Goal: Task Accomplishment & Management: Complete application form

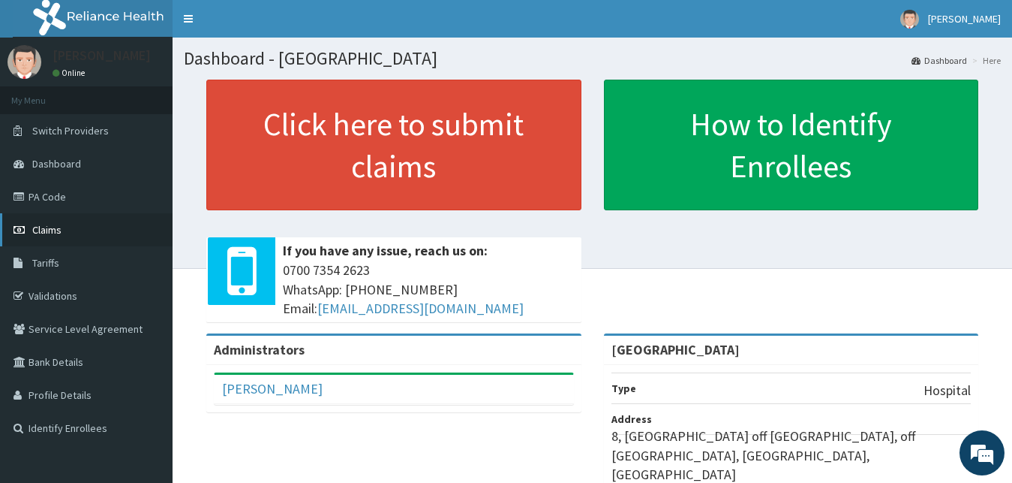
click at [53, 233] on span "Claims" at bounding box center [46, 230] width 29 height 14
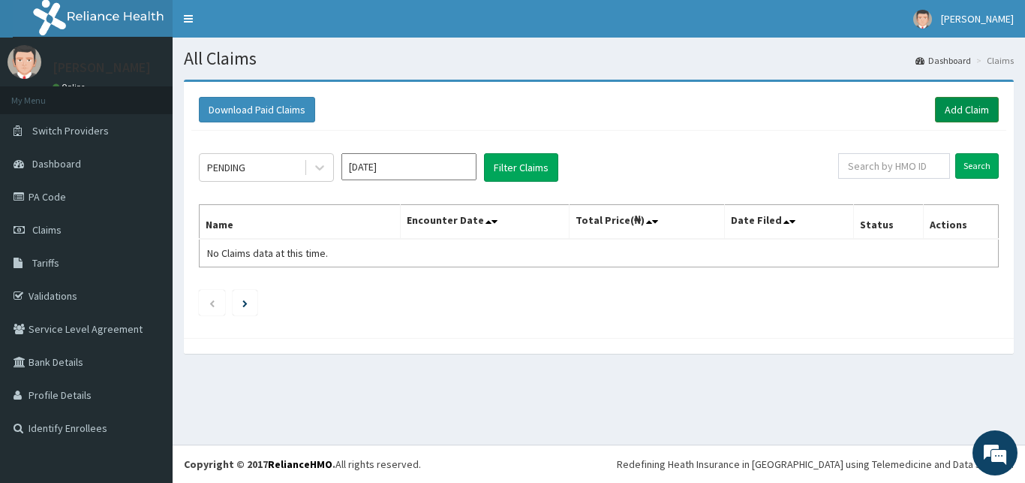
click at [961, 107] on link "Add Claim" at bounding box center [967, 110] width 64 height 26
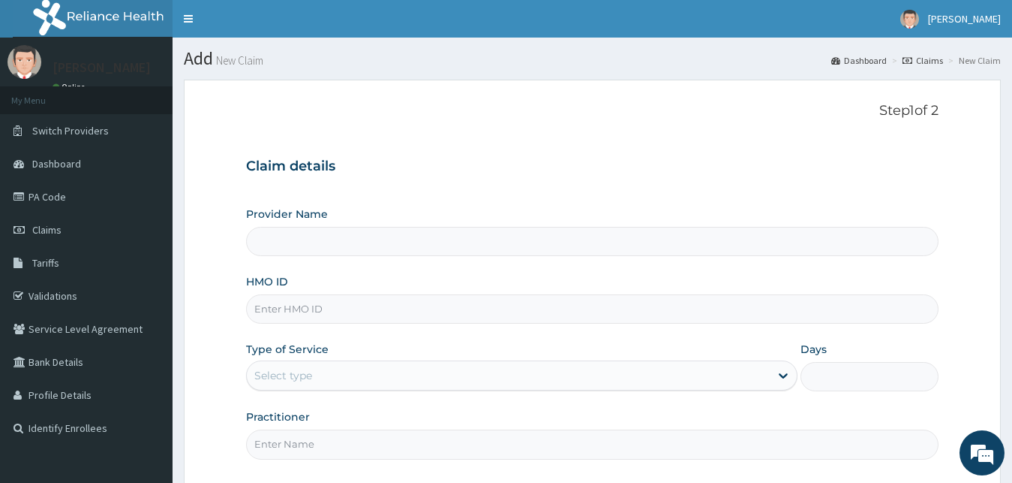
type input "[GEOGRAPHIC_DATA]"
click at [273, 242] on input "[GEOGRAPHIC_DATA]" at bounding box center [592, 241] width 693 height 29
click at [332, 251] on input "[GEOGRAPHIC_DATA]" at bounding box center [592, 241] width 693 height 29
click at [285, 313] on input "HMO ID" at bounding box center [592, 308] width 693 height 29
type input "PPG/10207/A"
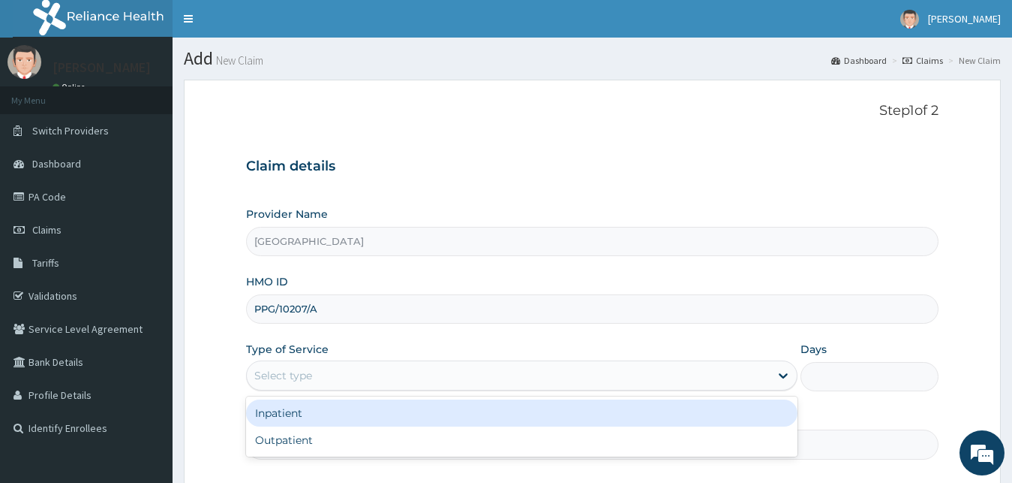
click at [311, 377] on div "Select type" at bounding box center [283, 375] width 58 height 15
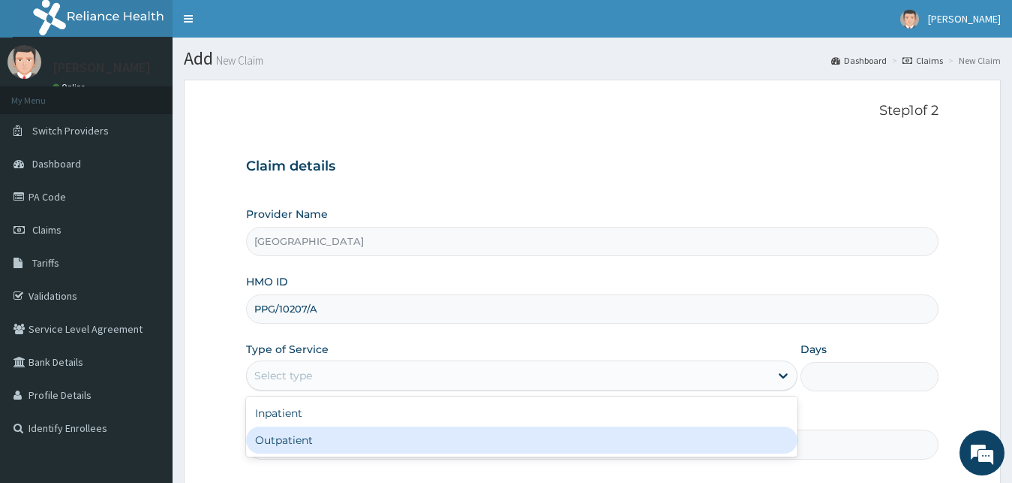
click at [290, 439] on div "Outpatient" at bounding box center [522, 439] width 552 height 27
type input "1"
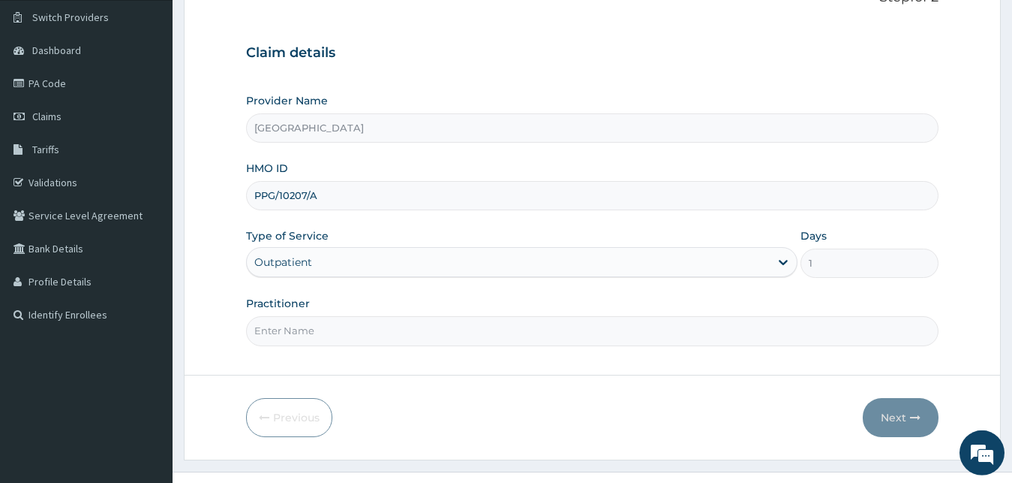
scroll to position [140, 0]
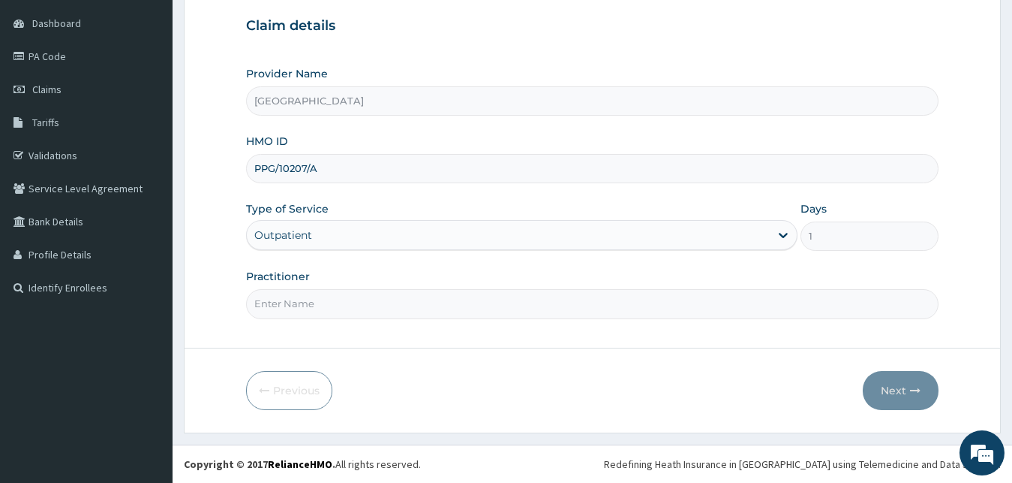
click at [284, 308] on input "Practitioner" at bounding box center [592, 303] width 693 height 29
type input "DR BOYE"
click at [901, 392] on button "Next" at bounding box center [901, 390] width 76 height 39
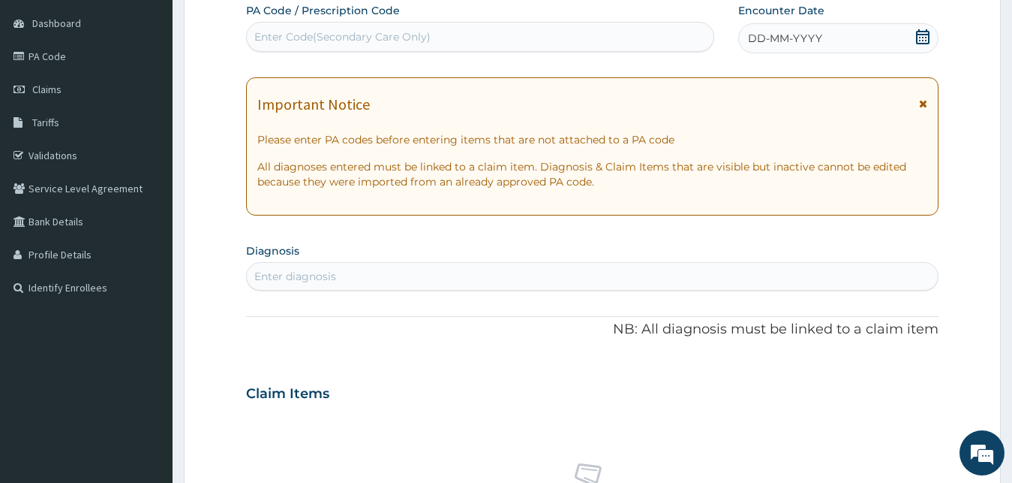
click at [921, 35] on icon at bounding box center [923, 36] width 14 height 15
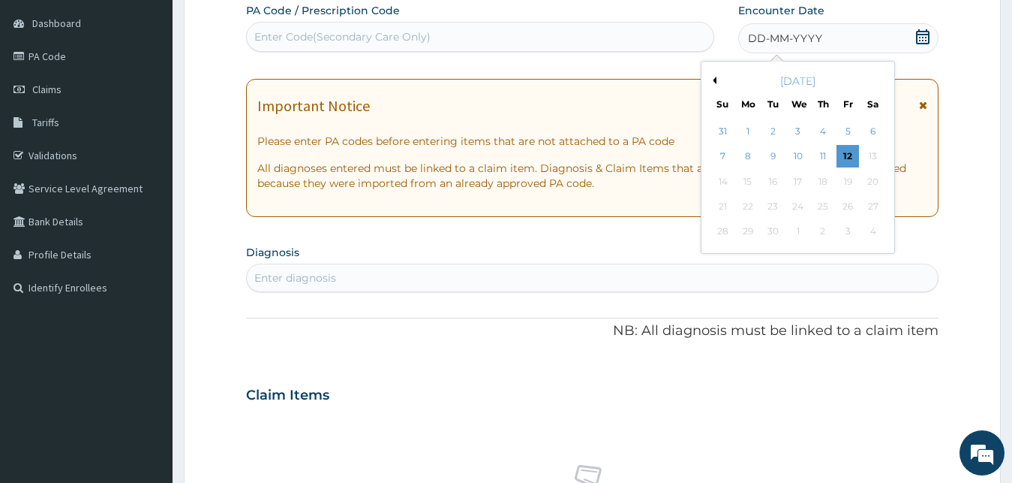
click at [716, 80] on button "Previous Month" at bounding box center [713, 81] width 8 height 8
click at [750, 177] on div "11" at bounding box center [748, 181] width 23 height 23
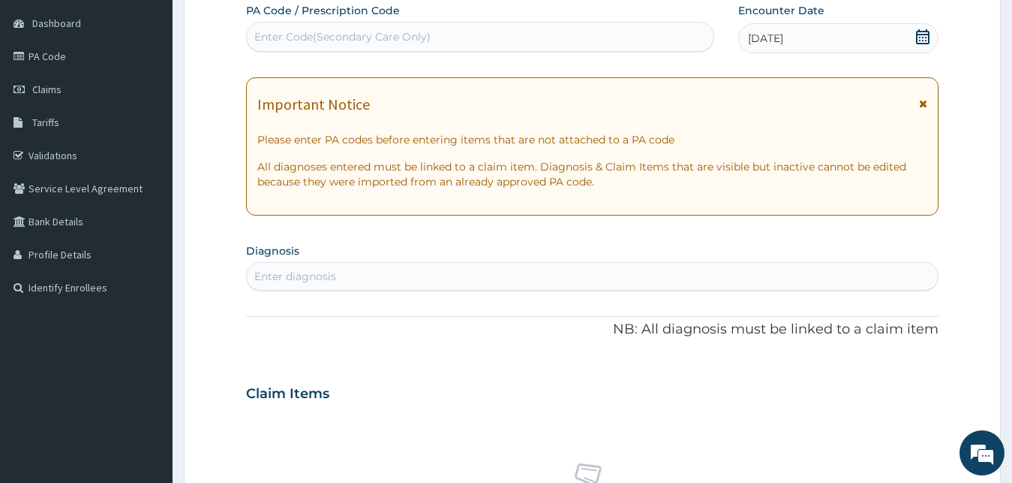
click at [295, 269] on div "Enter diagnosis" at bounding box center [593, 276] width 692 height 24
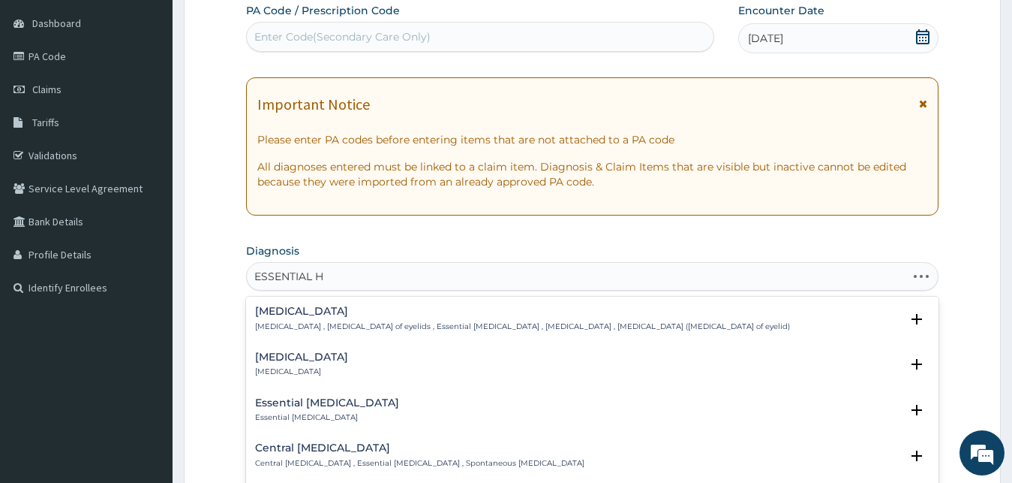
type input "ESSENTIAL HY"
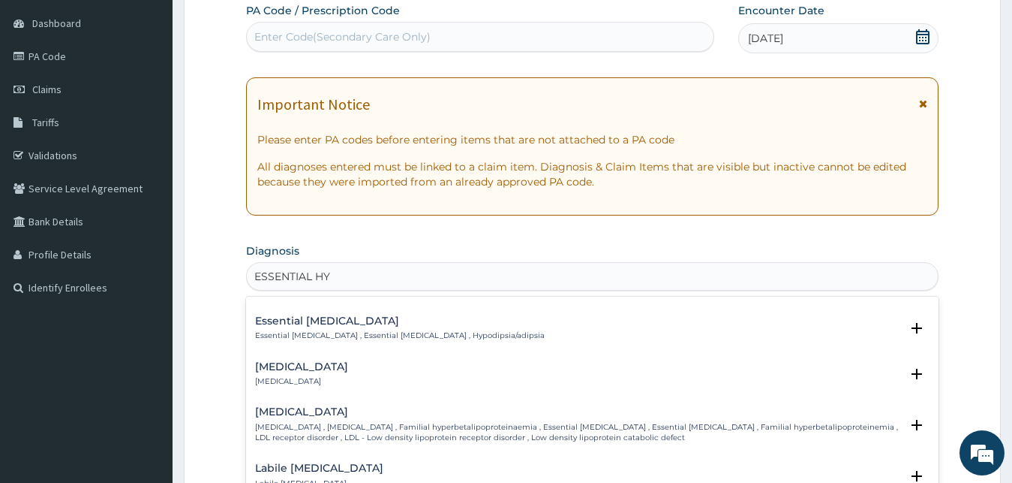
scroll to position [0, 0]
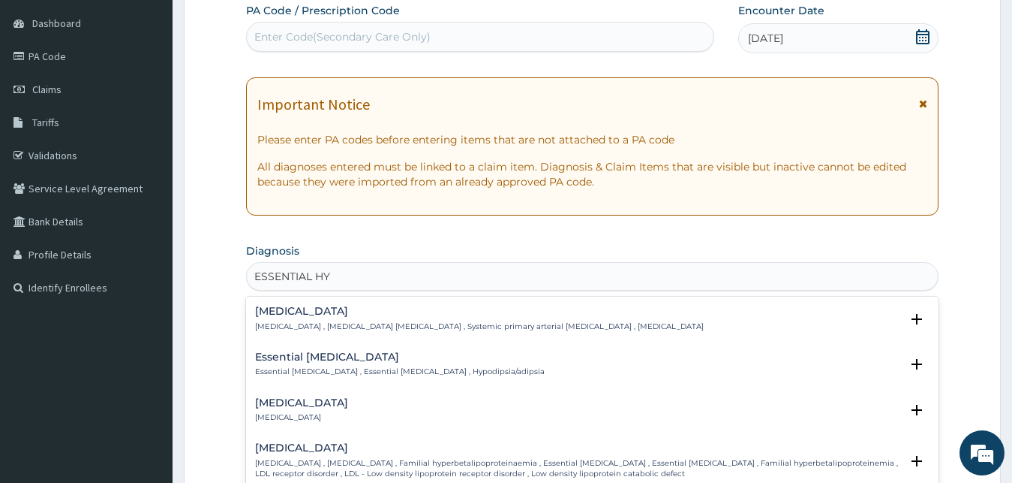
click at [534, 325] on p "Essential hypertension , Idiopathic hypertension , Systemic primary arterial hy…" at bounding box center [479, 326] width 449 height 11
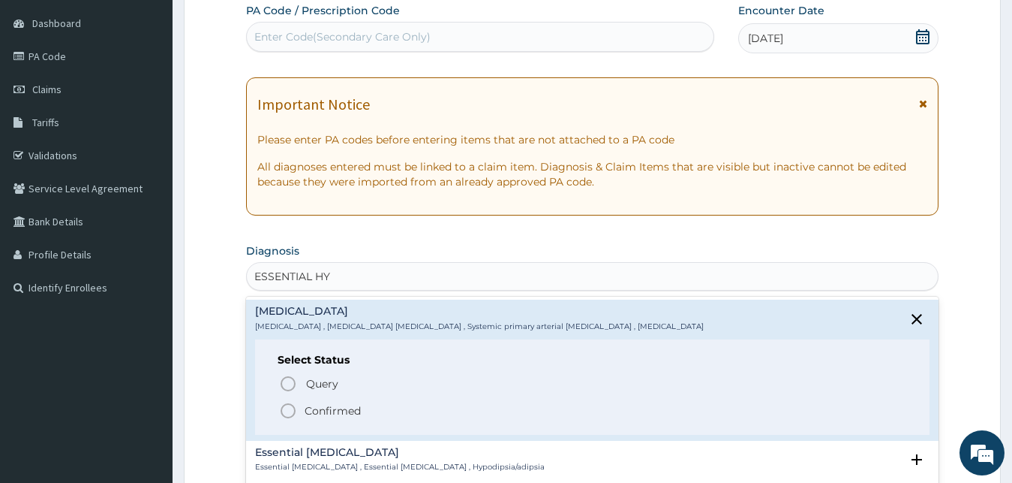
click at [286, 410] on icon "status option filled" at bounding box center [288, 410] width 18 height 18
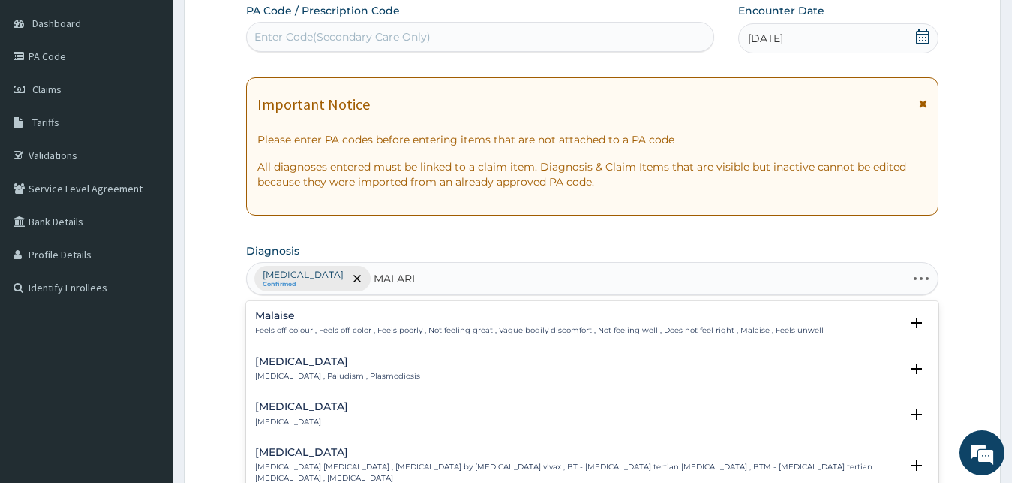
type input "MALARIA"
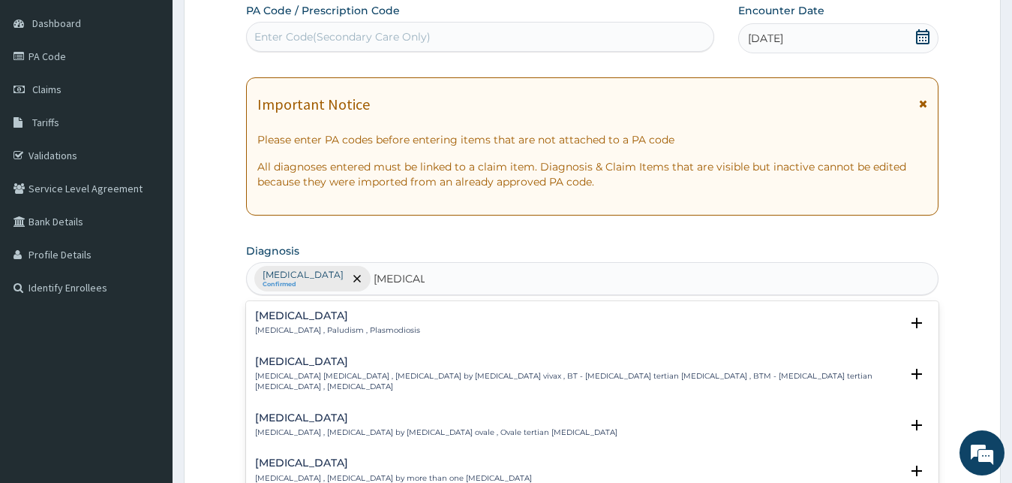
click at [415, 325] on div "Malaria Malaria , Paludism , Plasmodiosis" at bounding box center [592, 323] width 675 height 26
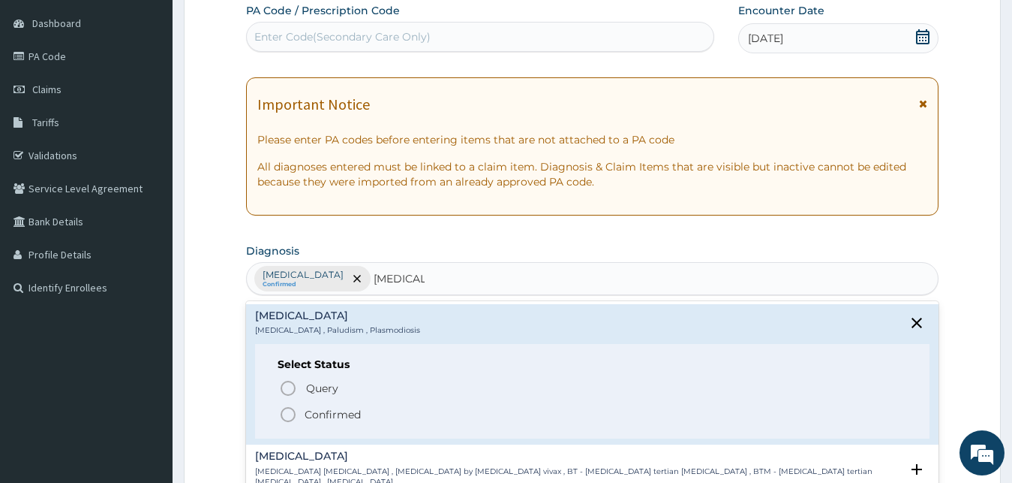
click at [286, 416] on icon "status option filled" at bounding box center [288, 414] width 18 height 18
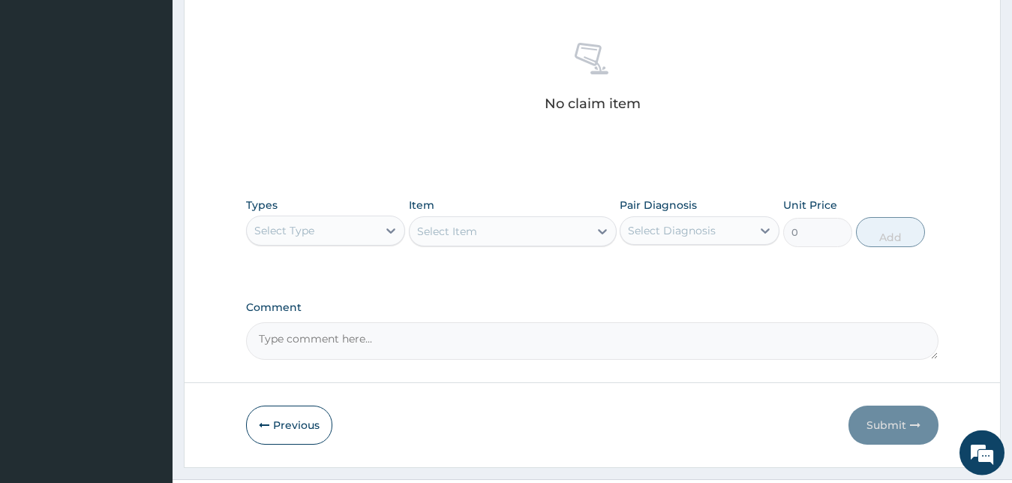
scroll to position [574, 0]
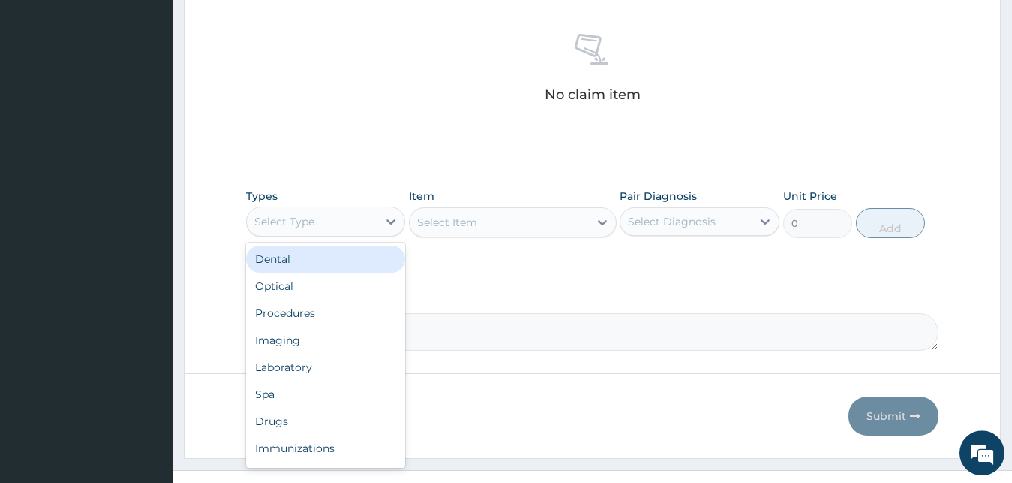
click at [337, 224] on div "Select Type" at bounding box center [312, 221] width 131 height 24
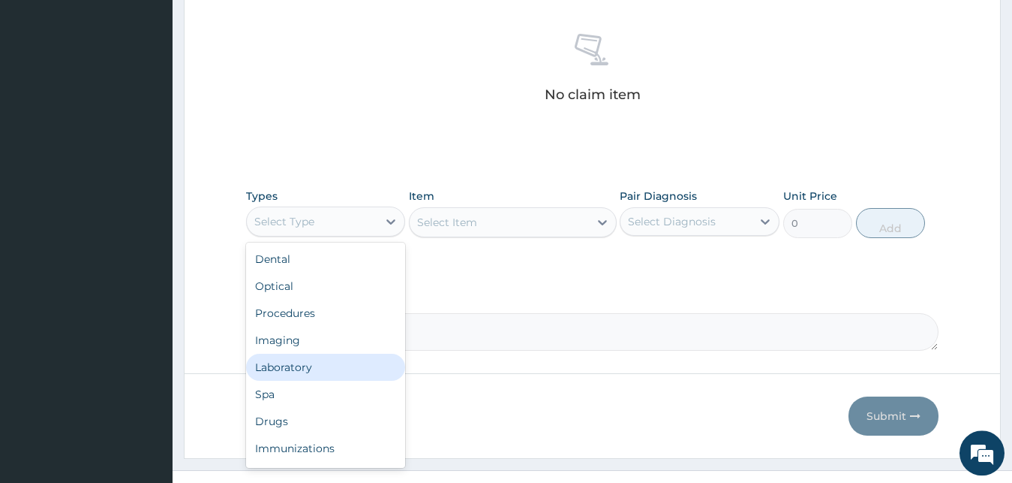
click at [312, 367] on div "Laboratory" at bounding box center [326, 366] width 160 height 27
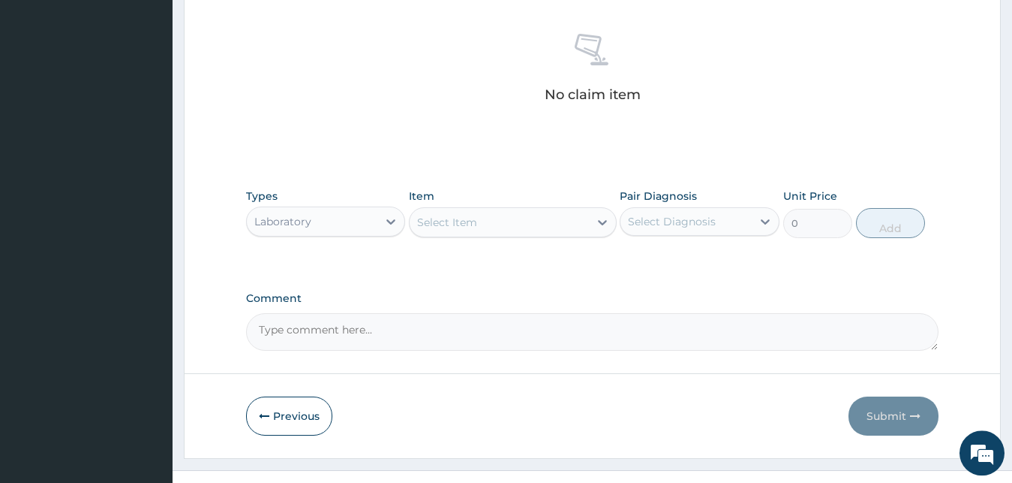
click at [447, 217] on div "Select Item" at bounding box center [447, 222] width 60 height 15
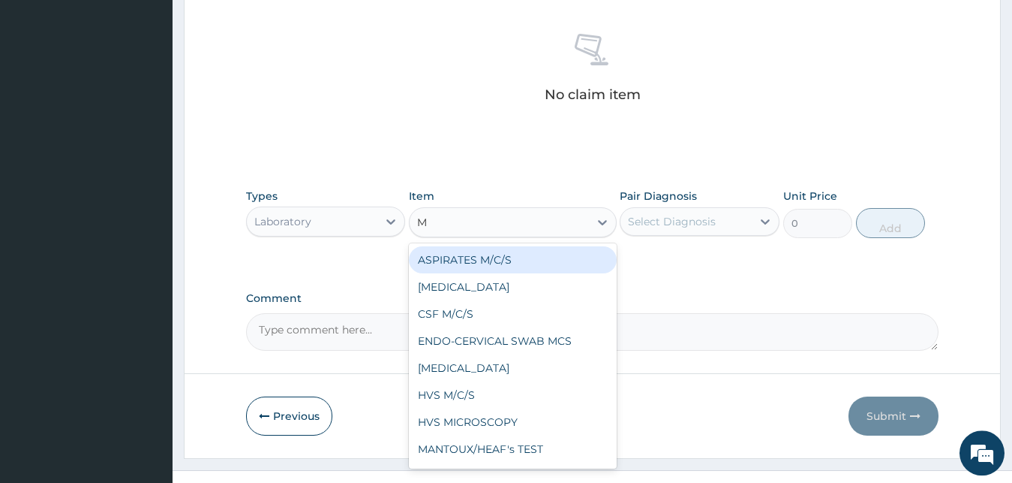
type input "MP"
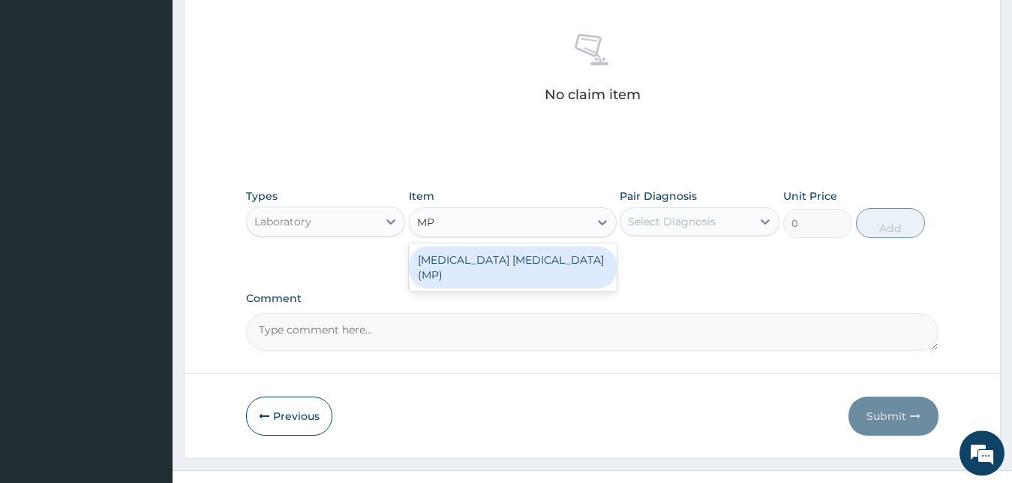
click at [459, 254] on div "MALARIA PARASITE (MP)" at bounding box center [513, 267] width 208 height 42
type input "560"
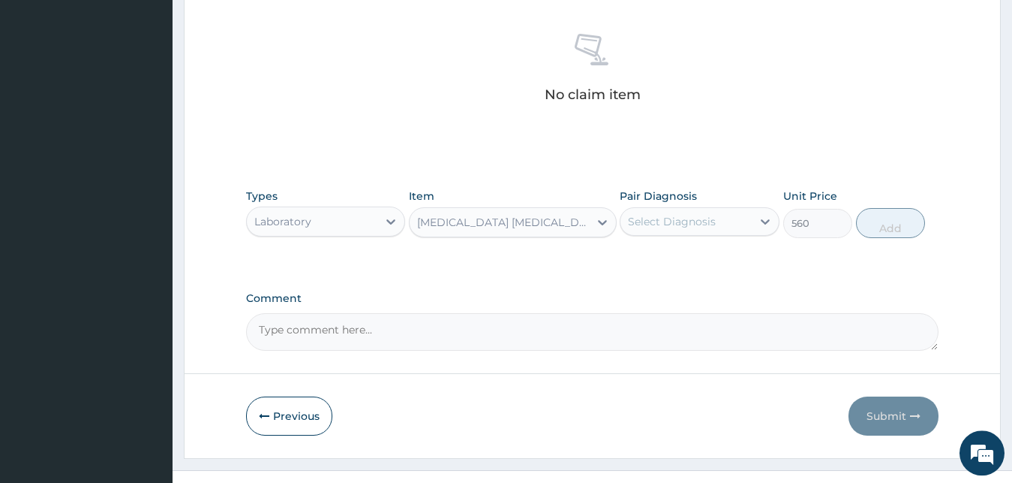
click at [740, 230] on div "Select Diagnosis" at bounding box center [686, 221] width 131 height 24
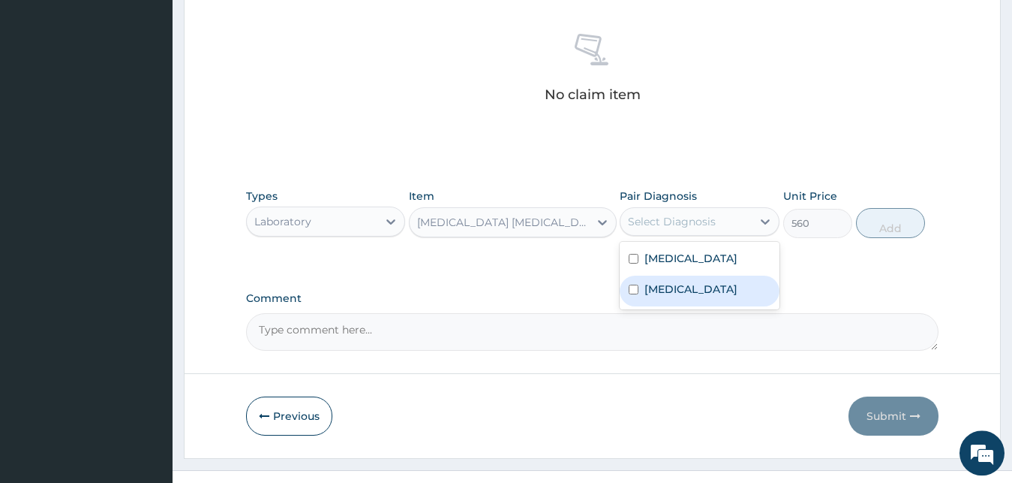
click at [704, 299] on div "Malaria" at bounding box center [700, 290] width 160 height 31
checkbox input "true"
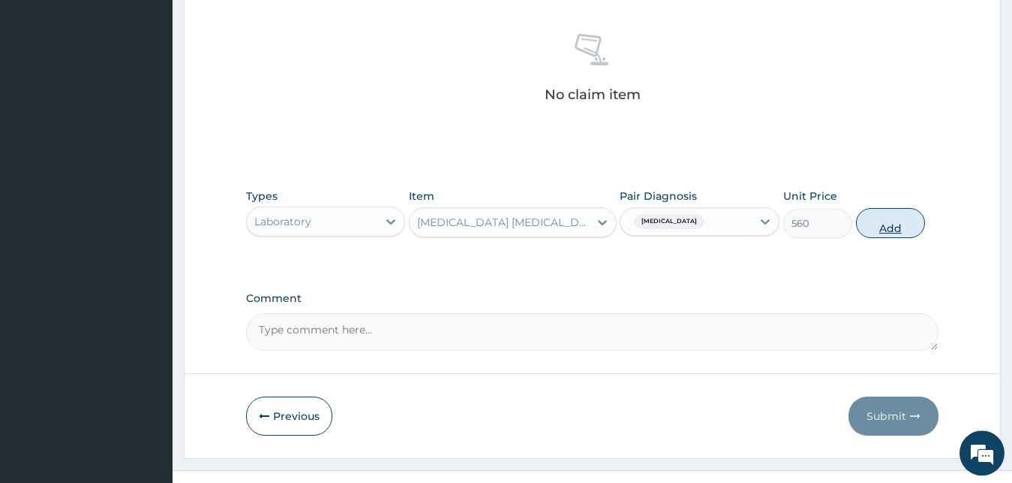
click at [902, 230] on button "Add" at bounding box center [890, 223] width 69 height 30
type input "0"
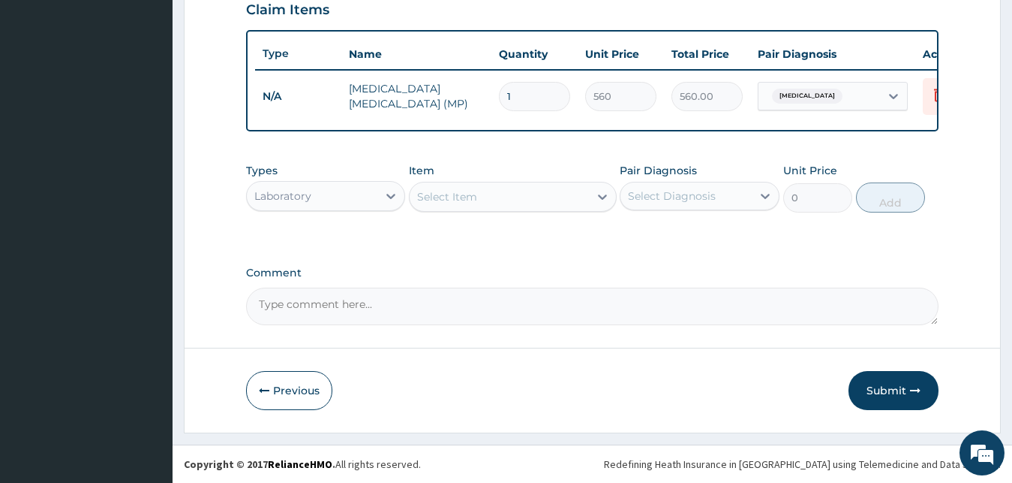
click at [374, 198] on div "Laboratory" at bounding box center [312, 196] width 131 height 24
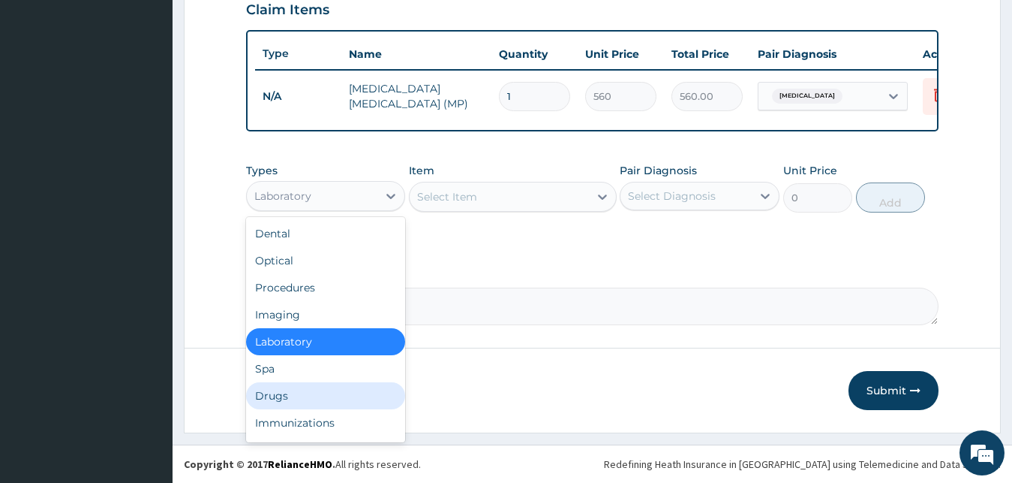
click at [294, 399] on div "Drugs" at bounding box center [326, 395] width 160 height 27
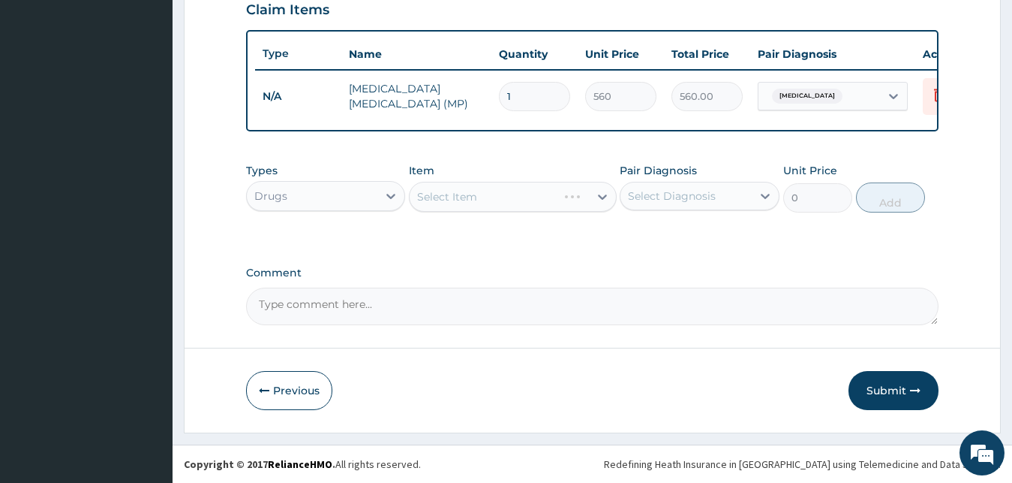
click at [438, 198] on div "Select Item" at bounding box center [513, 197] width 208 height 30
click at [604, 200] on icon at bounding box center [602, 196] width 15 height 15
click at [459, 197] on div "Select Item" at bounding box center [447, 196] width 60 height 15
click at [453, 189] on div "Select Item" at bounding box center [447, 196] width 60 height 15
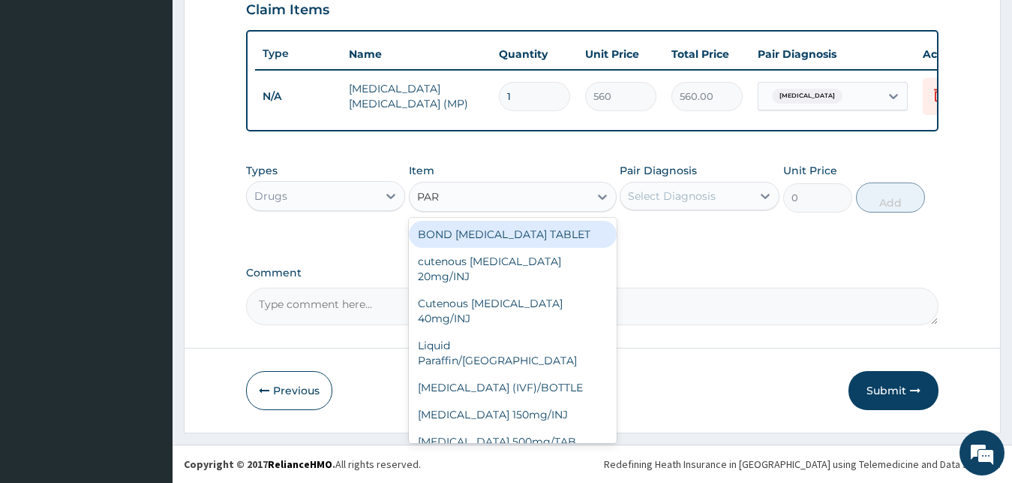
type input "PARA"
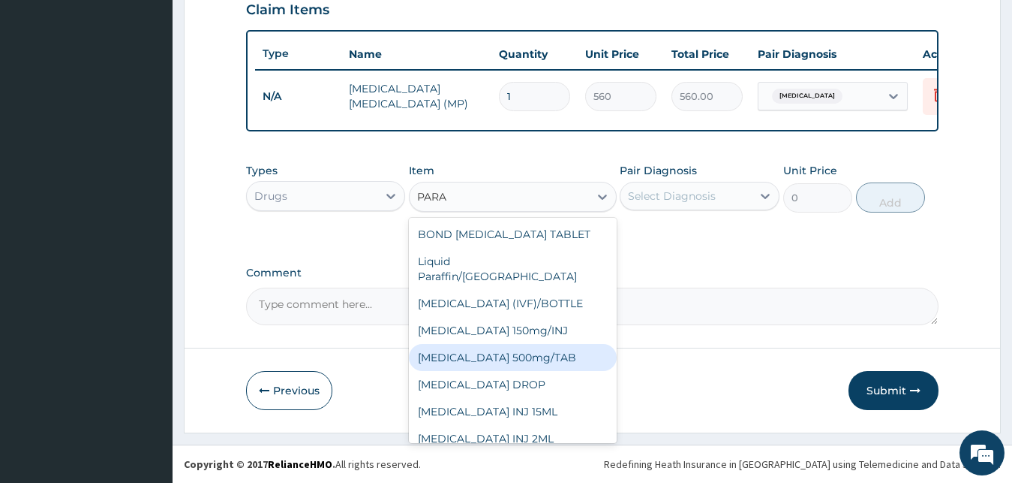
click at [484, 345] on div "PARACETAMOL 500mg/TAB" at bounding box center [513, 357] width 208 height 27
type input "5.25"
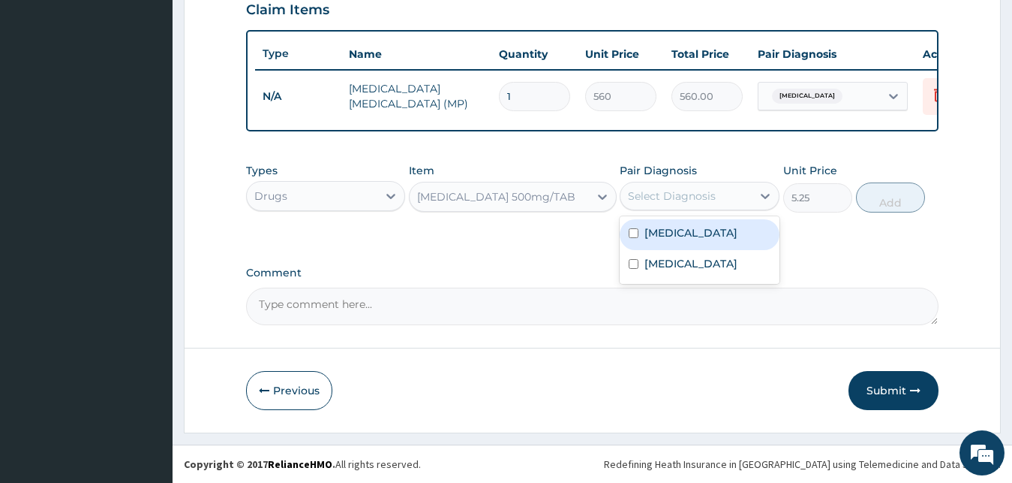
click at [724, 197] on div "Select Diagnosis" at bounding box center [686, 196] width 131 height 24
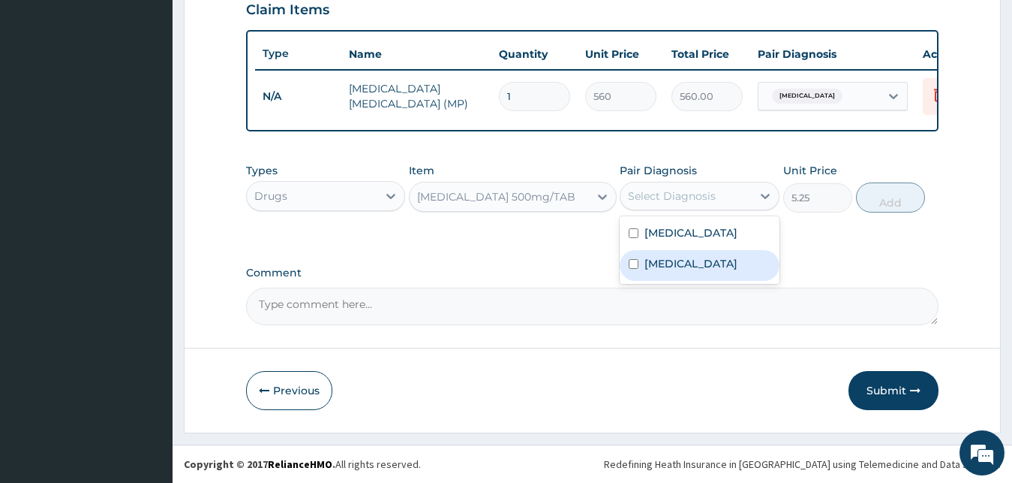
click at [683, 261] on label "Malaria" at bounding box center [691, 263] width 93 height 15
checkbox input "true"
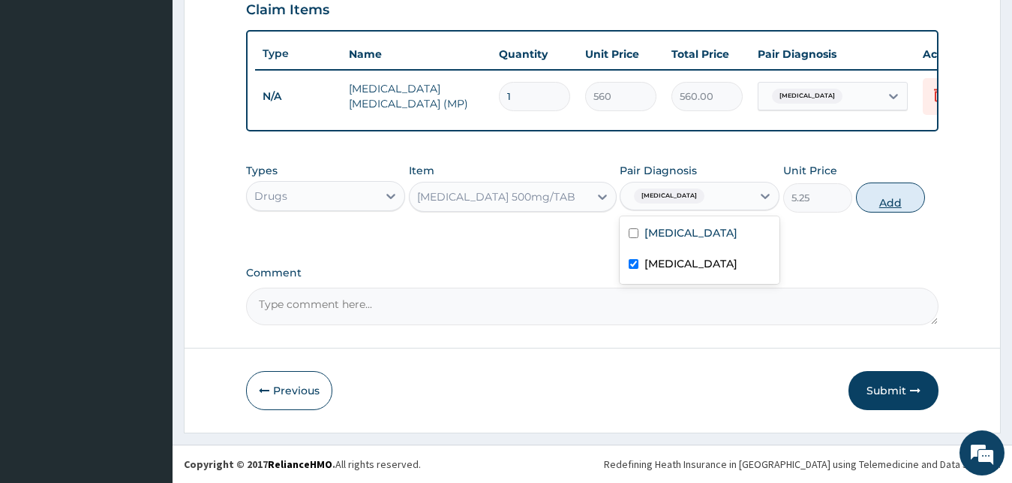
click at [889, 203] on button "Add" at bounding box center [890, 197] width 69 height 30
type input "0"
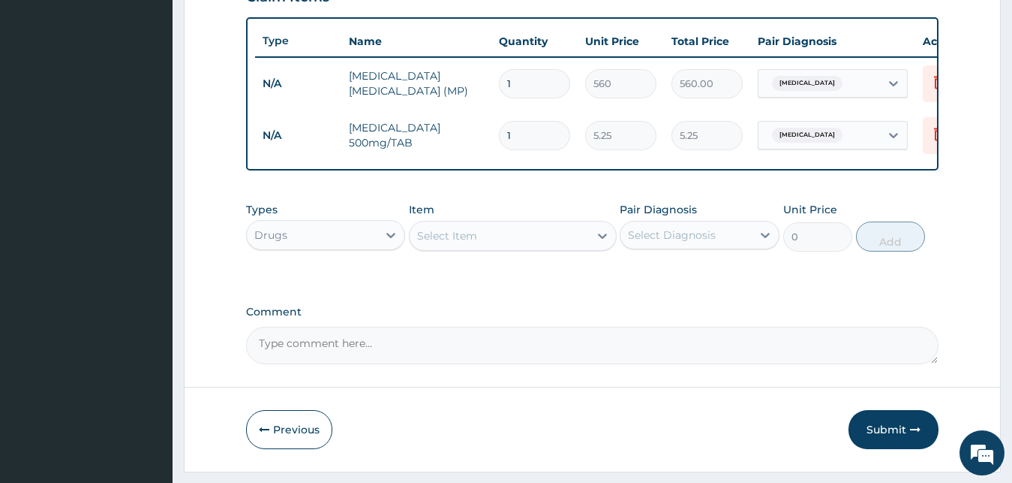
type input "18"
type input "94.50"
type input "18"
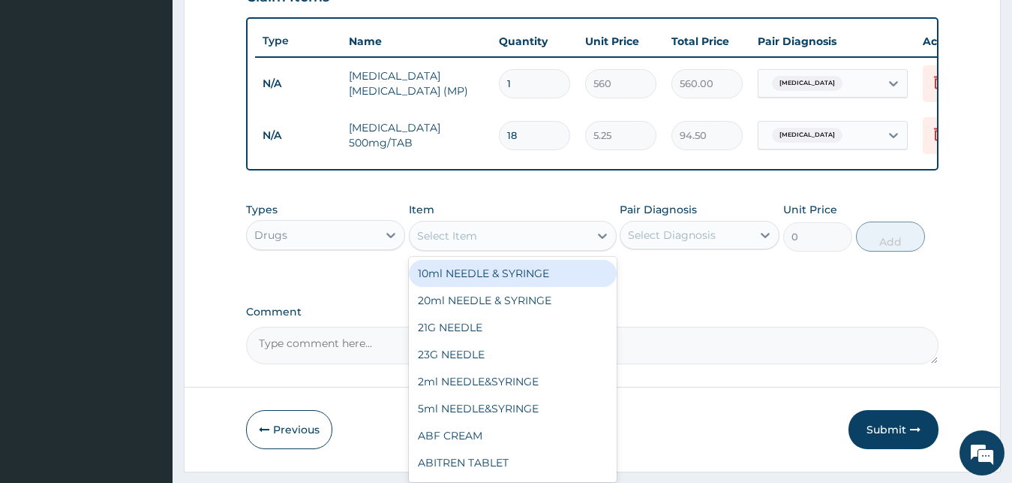
click at [489, 247] on div "Select Item" at bounding box center [499, 236] width 179 height 24
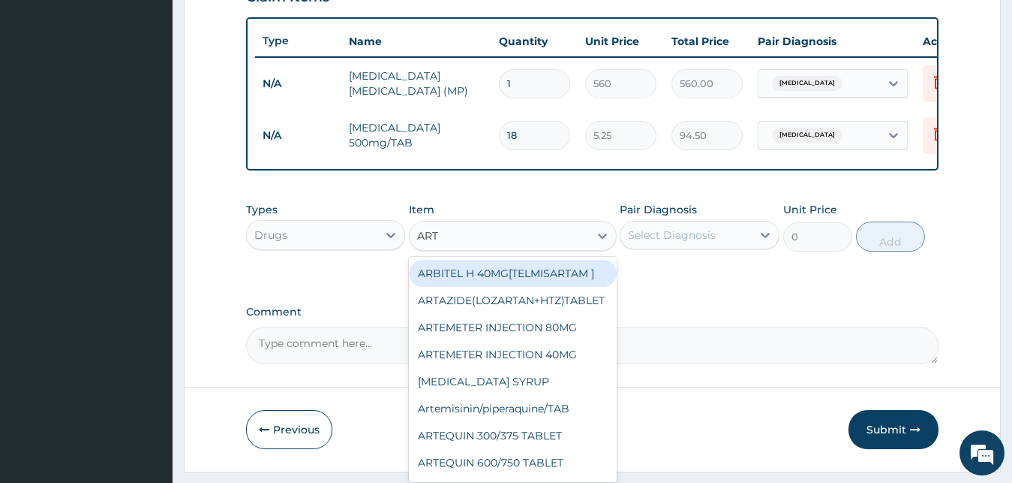
type input "ARTH"
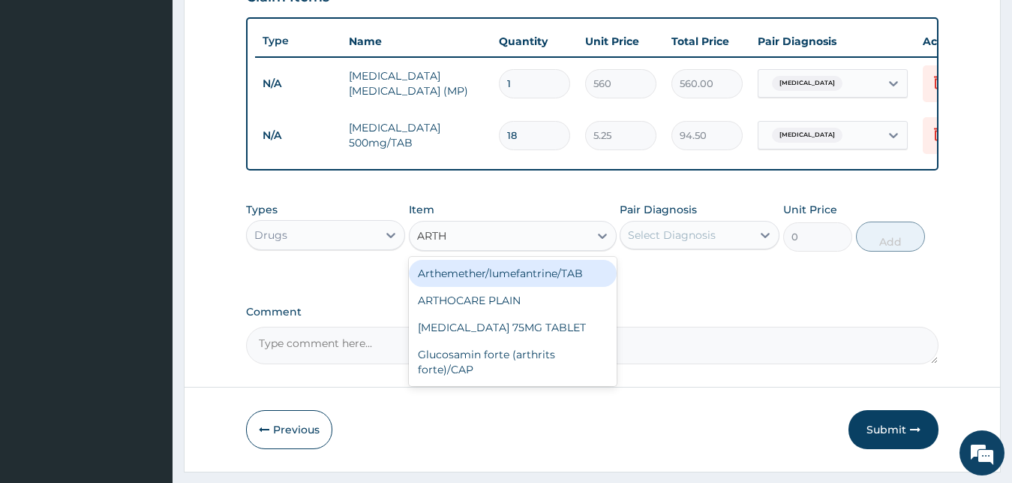
click at [435, 279] on div "Arthemether/lumefantrine/TAB" at bounding box center [513, 273] width 208 height 27
type input "24.06075"
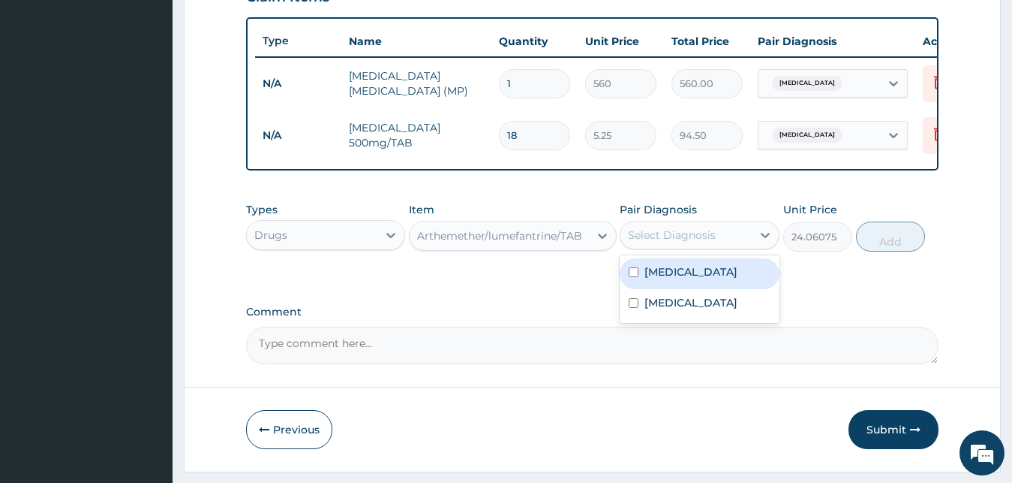
click at [651, 242] on div "Select Diagnosis" at bounding box center [672, 234] width 88 height 15
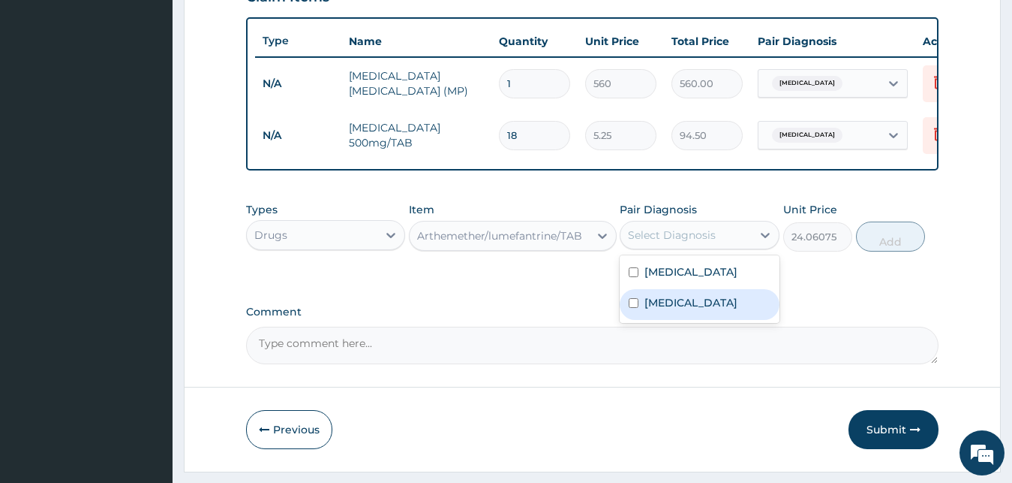
click at [639, 308] on input "checkbox" at bounding box center [634, 303] width 10 height 10
checkbox input "true"
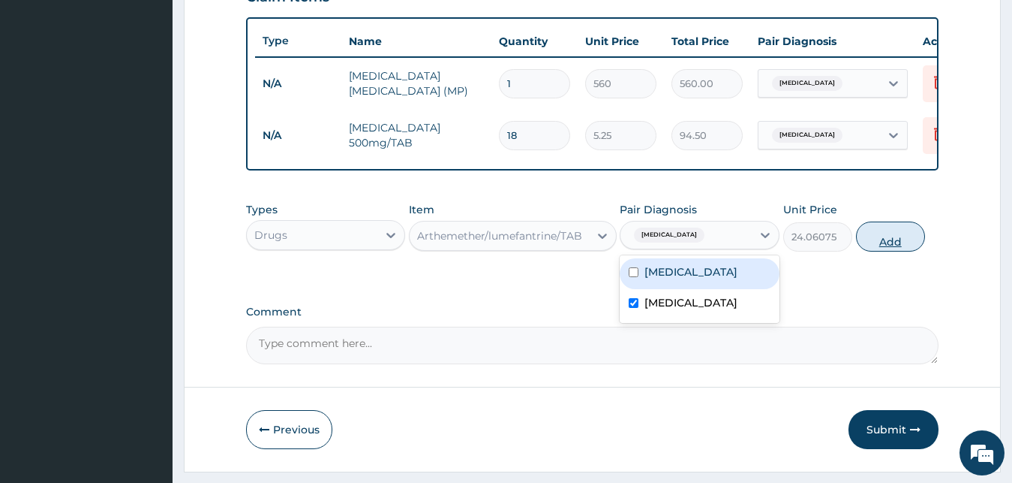
click at [889, 250] on button "Add" at bounding box center [890, 236] width 69 height 30
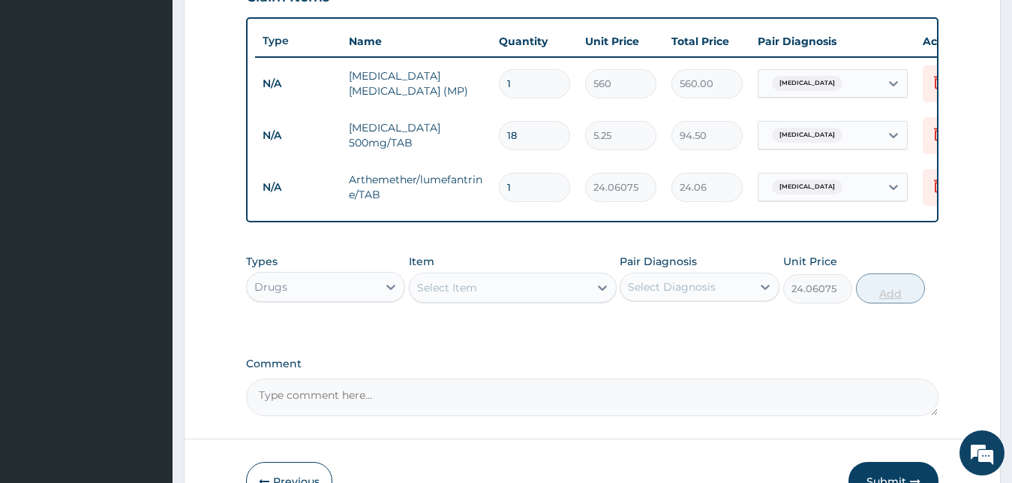
type input "0"
type input "0.00"
type input "6"
type input "144.36"
type input "6"
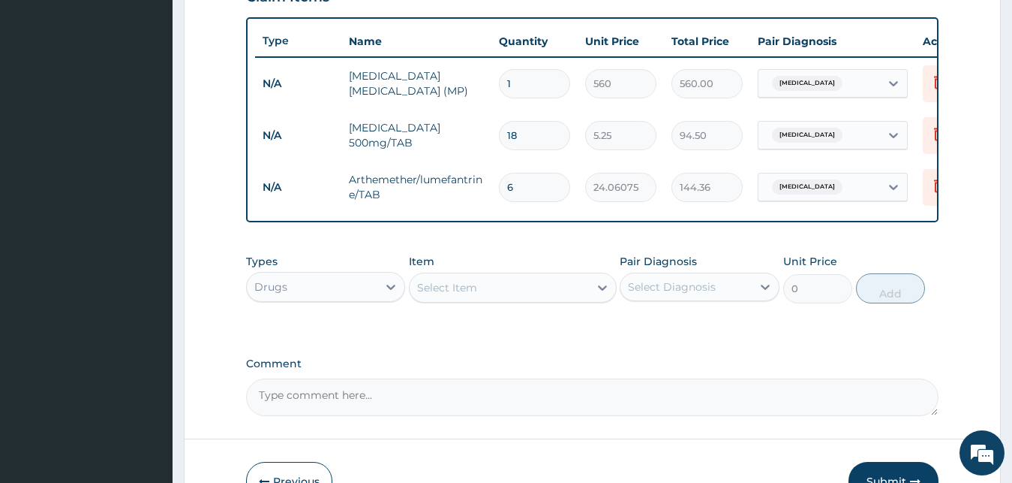
click at [553, 299] on div "Select Item" at bounding box center [499, 287] width 179 height 24
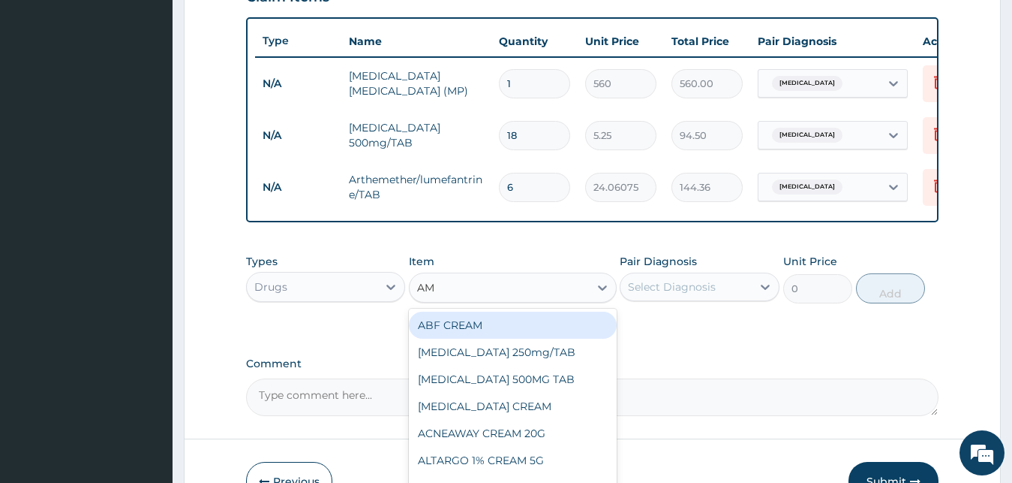
type input "AML"
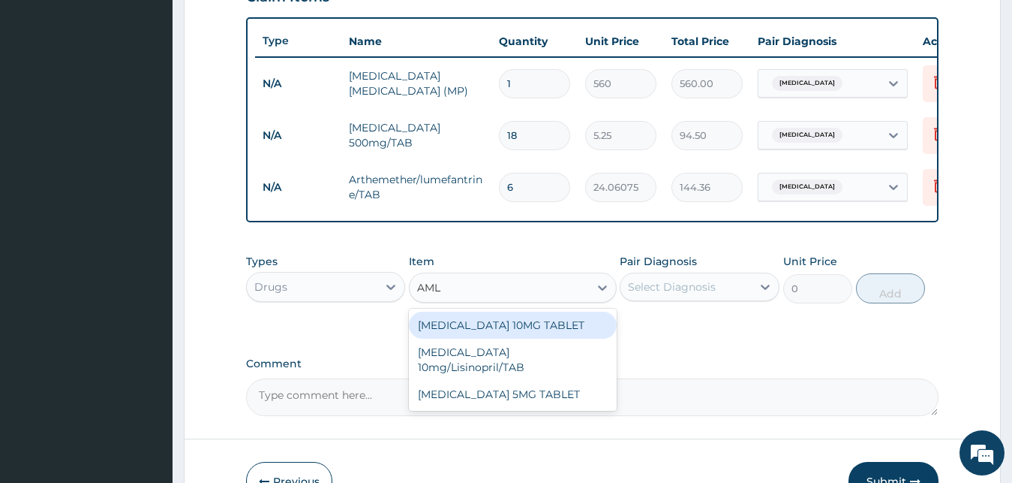
click at [458, 338] on div "AMLODIPINE 10MG TABLET" at bounding box center [513, 324] width 208 height 27
type input "14.7"
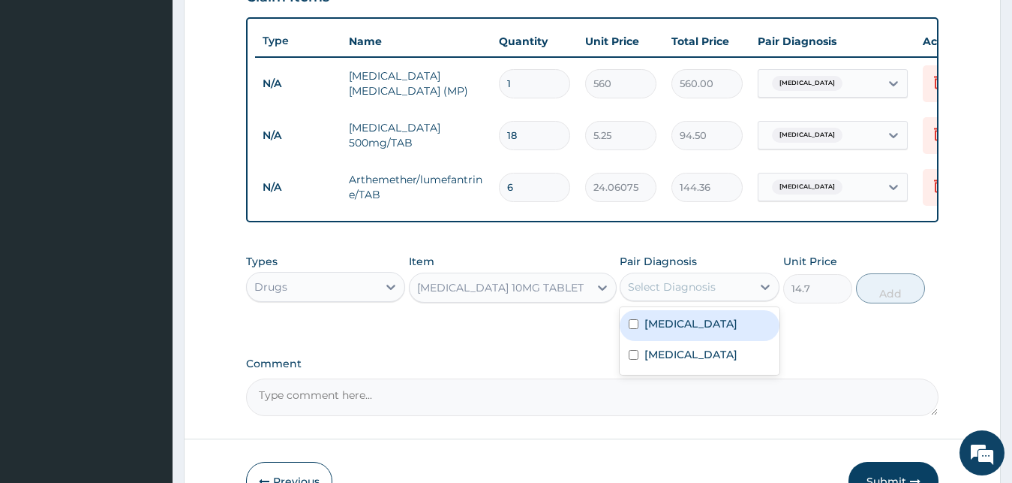
click at [733, 299] on div "Select Diagnosis" at bounding box center [686, 287] width 131 height 24
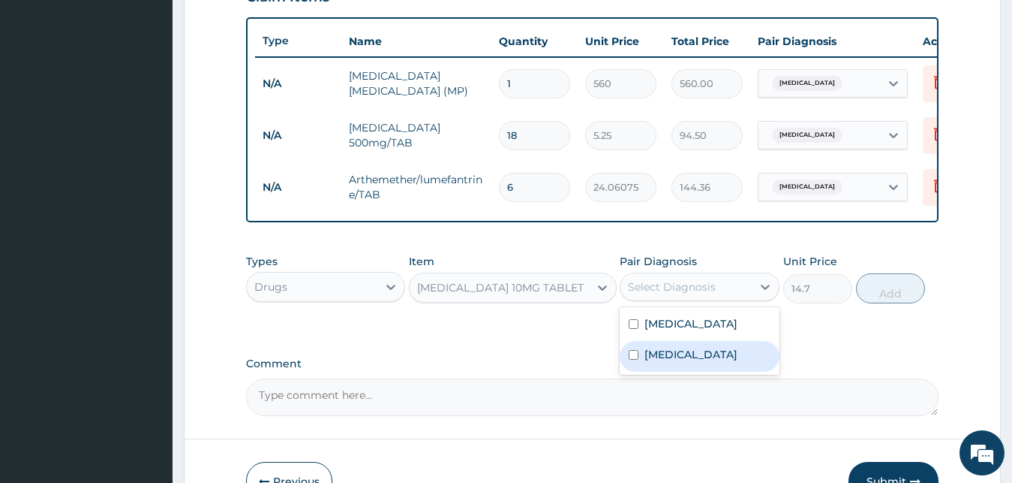
click at [679, 362] on label "Malaria" at bounding box center [691, 354] width 93 height 15
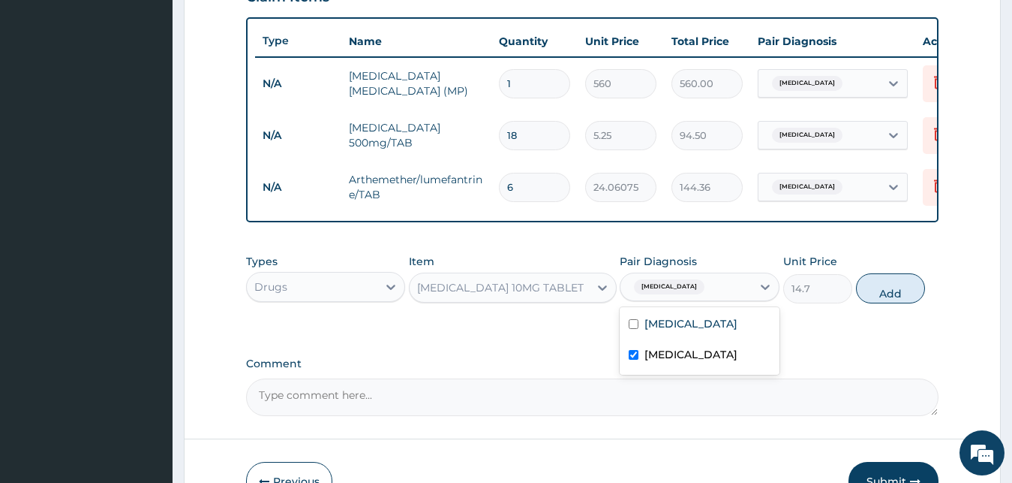
click at [679, 362] on label "Malaria" at bounding box center [691, 354] width 93 height 15
checkbox input "false"
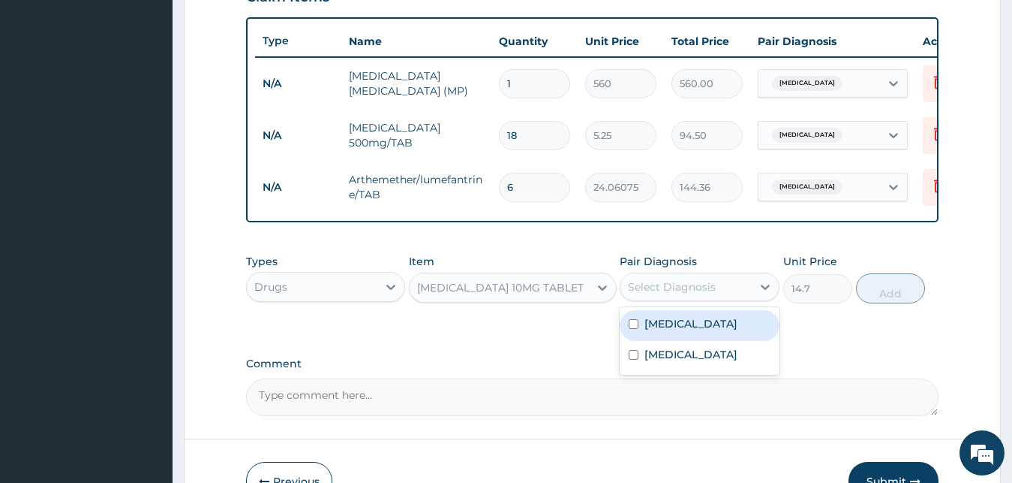
click at [684, 331] on label "Essential hypertension" at bounding box center [691, 323] width 93 height 15
checkbox input "true"
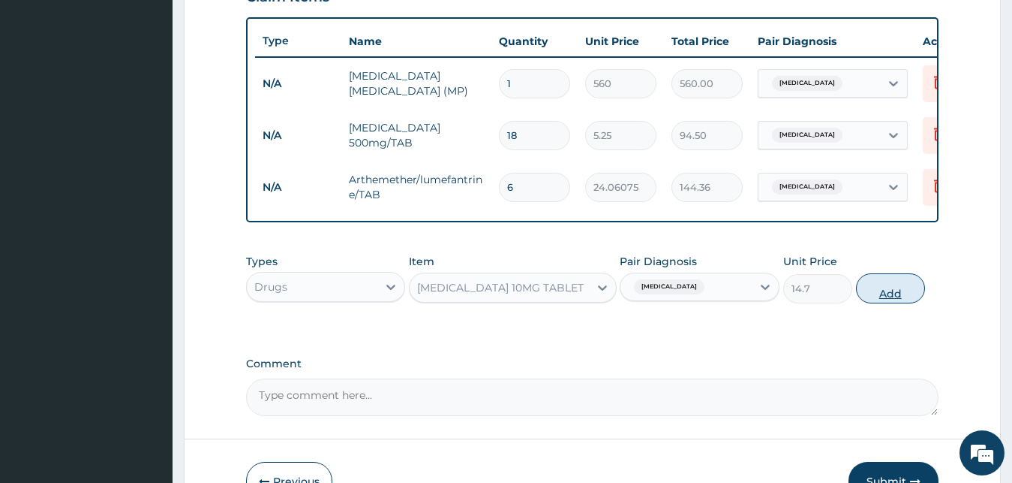
click at [883, 302] on button "Add" at bounding box center [890, 288] width 69 height 30
type input "0"
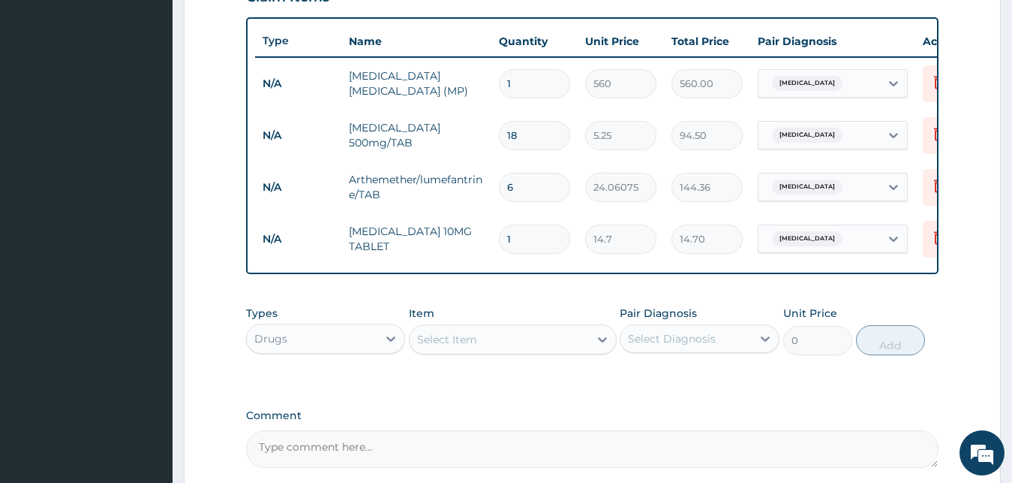
type input "0.00"
type input "7"
type input "102.90"
type input "7"
click at [371, 350] on div "Drugs" at bounding box center [312, 338] width 131 height 24
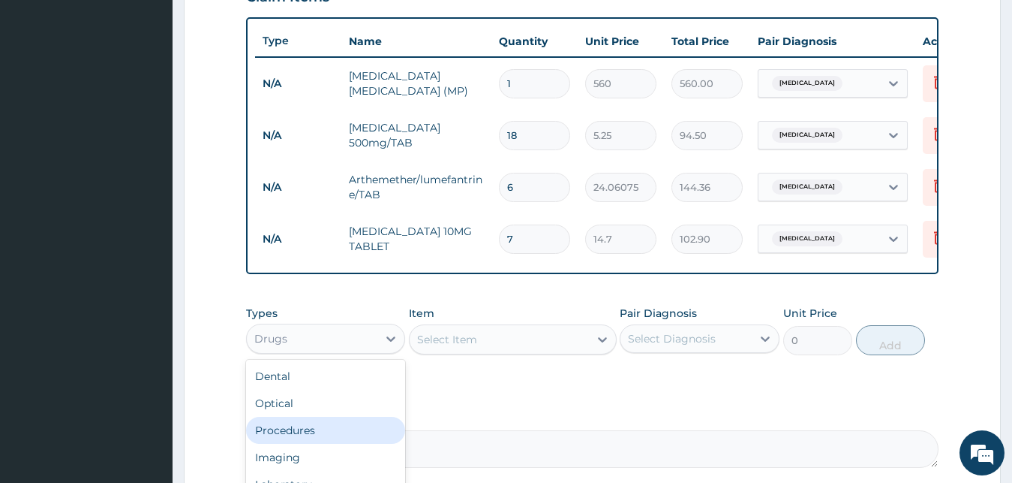
click at [309, 444] on div "Procedures" at bounding box center [326, 429] width 160 height 27
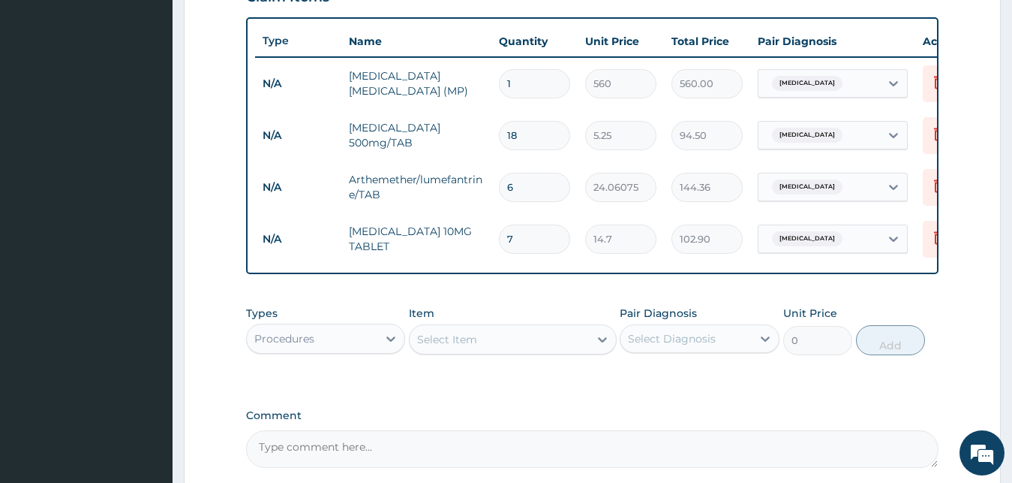
click at [473, 347] on div "Select Item" at bounding box center [447, 339] width 60 height 15
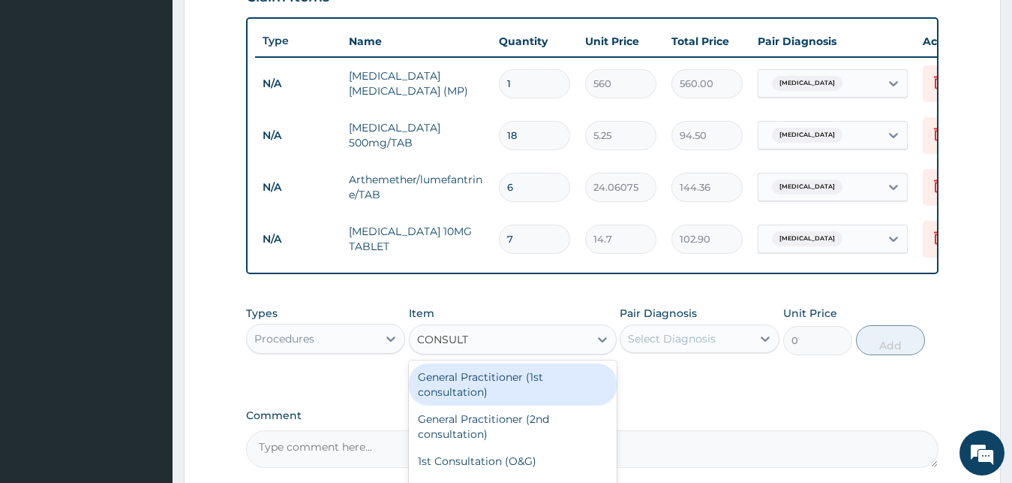
type input "CONSULTA"
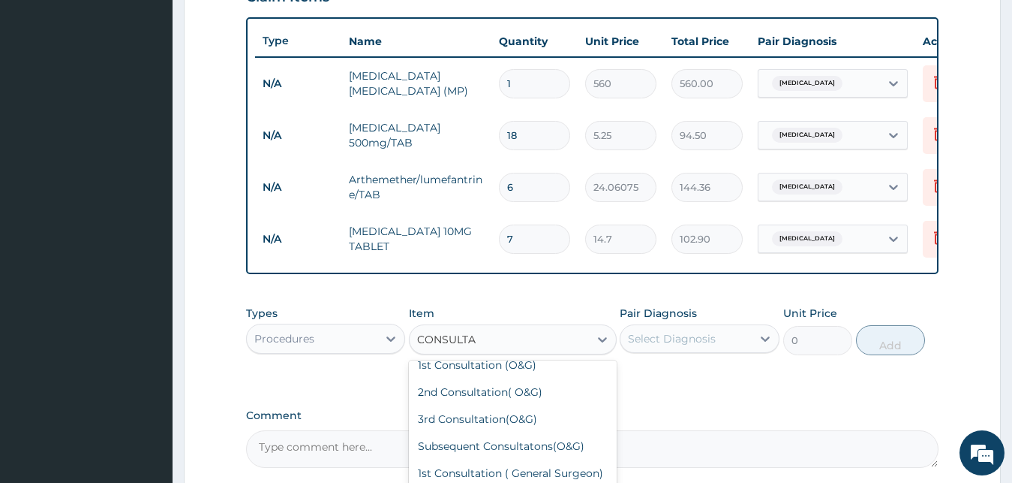
scroll to position [0, 0]
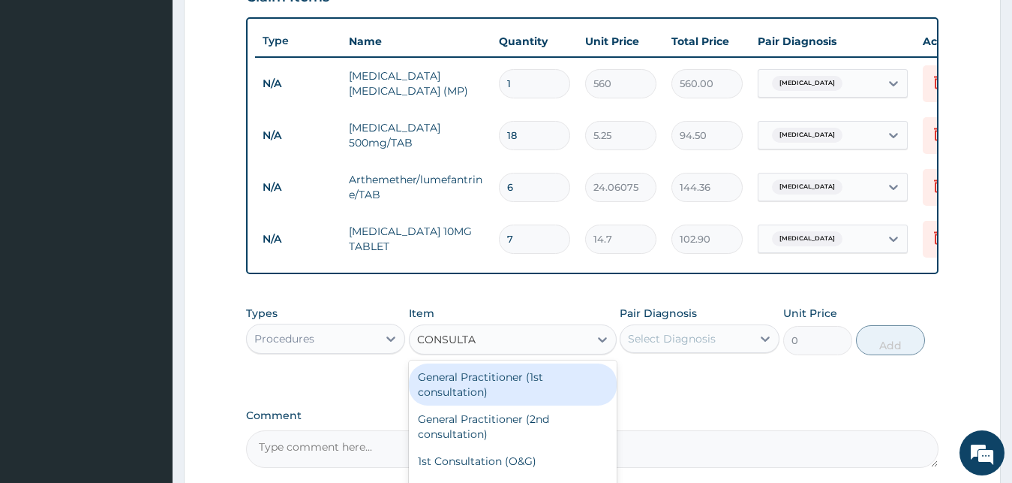
click at [537, 399] on div "General Practitioner (1st consultation)" at bounding box center [513, 384] width 208 height 42
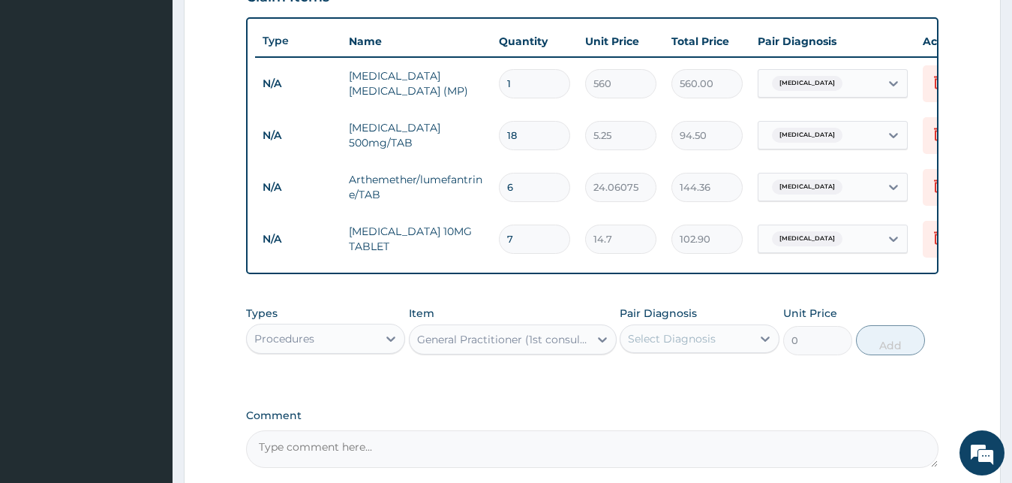
type input "1500"
click at [642, 346] on div "Select Diagnosis" at bounding box center [672, 338] width 88 height 15
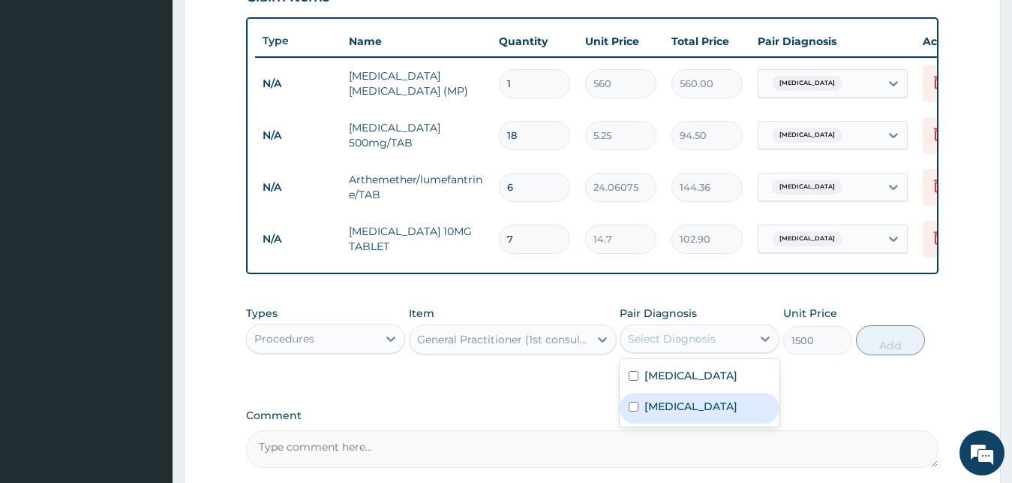
click at [636, 411] on input "checkbox" at bounding box center [634, 406] width 10 height 10
checkbox input "true"
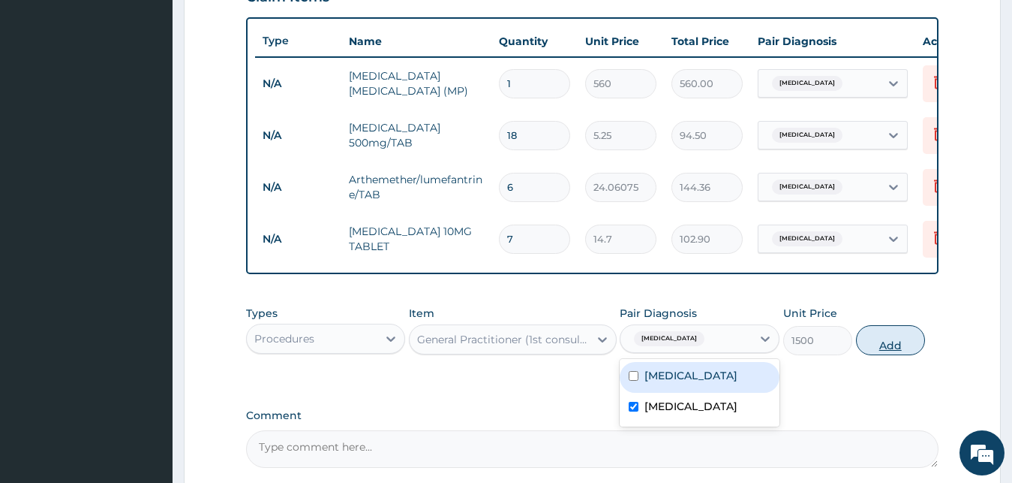
click at [903, 351] on button "Add" at bounding box center [890, 340] width 69 height 30
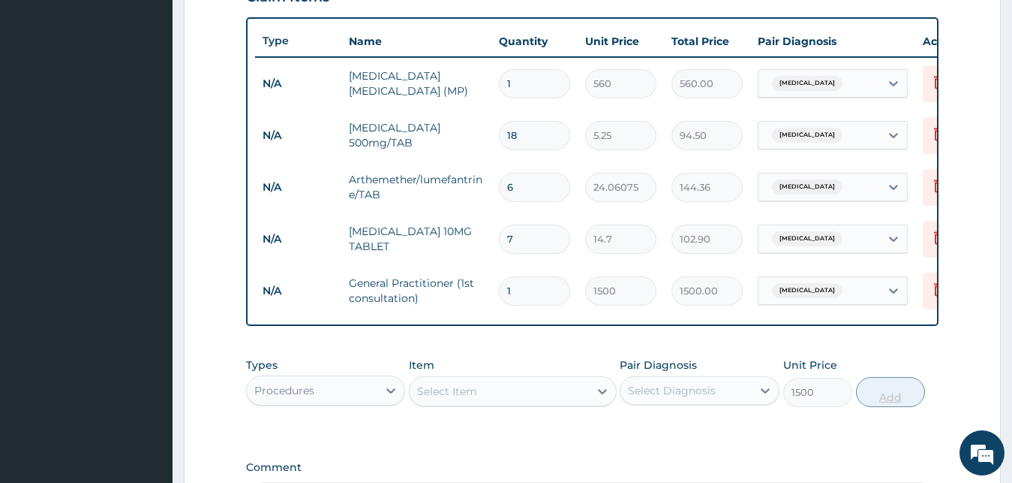
type input "0"
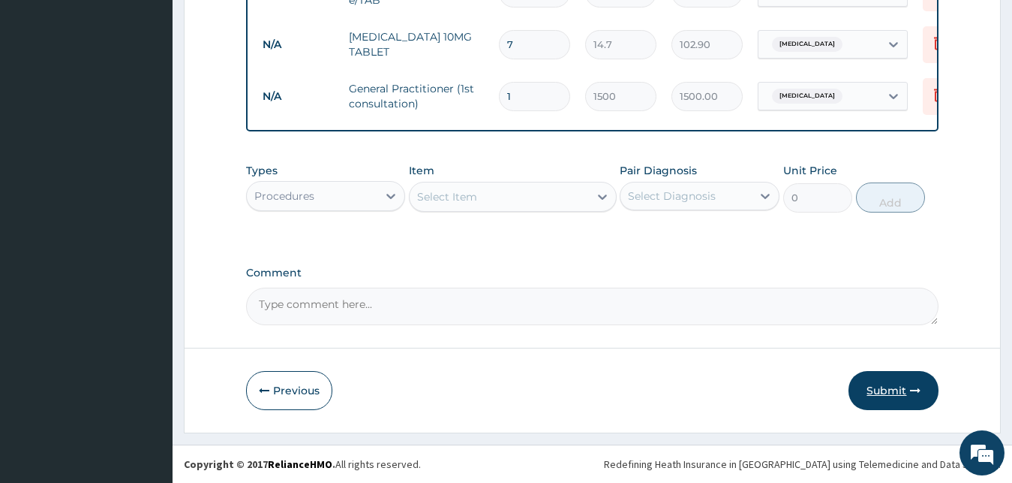
click at [877, 394] on button "Submit" at bounding box center [894, 390] width 90 height 39
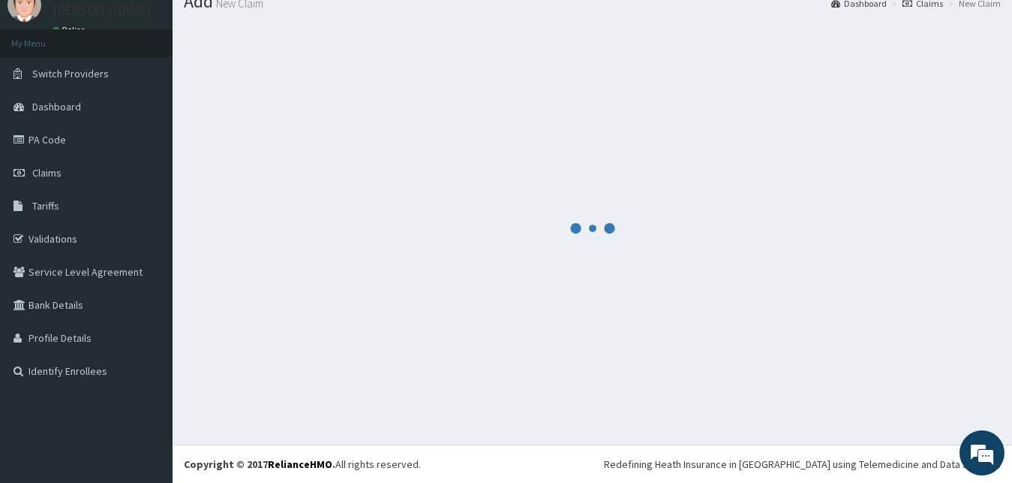
scroll to position [57, 0]
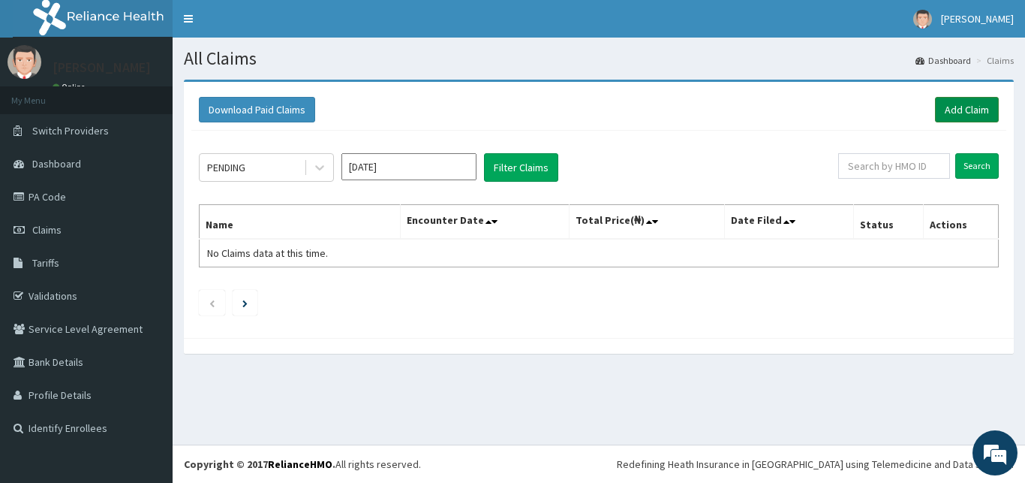
click at [979, 110] on link "Add Claim" at bounding box center [967, 110] width 64 height 26
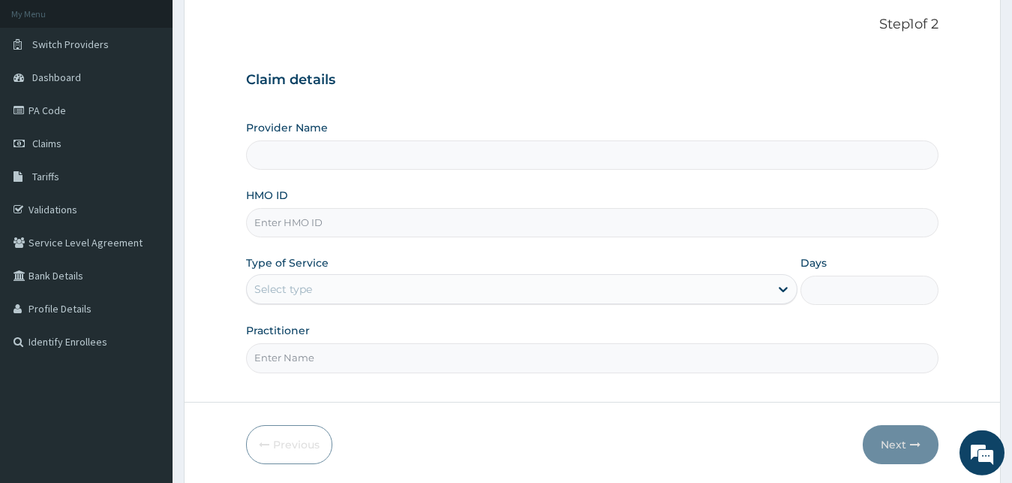
scroll to position [140, 0]
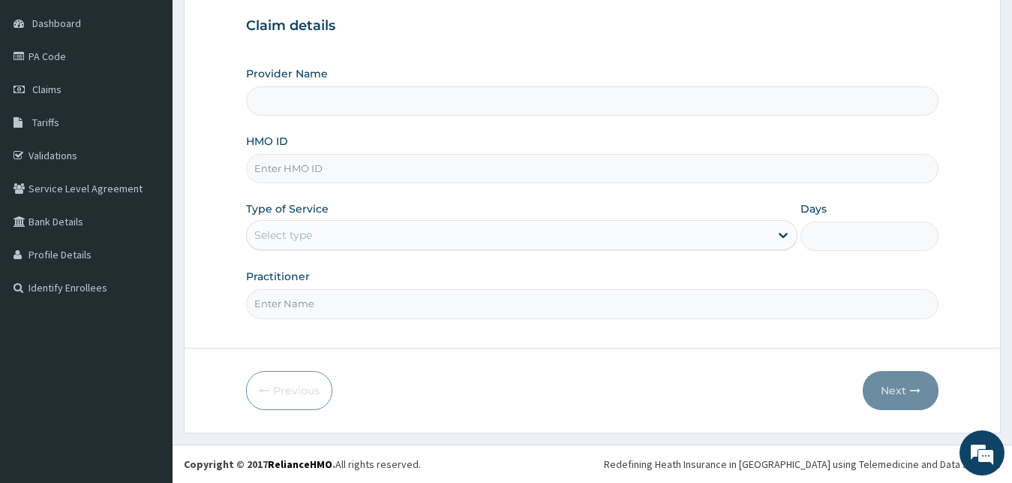
type input "Jericho hospital Ogun"
click at [310, 179] on input "HMO ID" at bounding box center [592, 168] width 693 height 29
type input "NBL/10592/A"
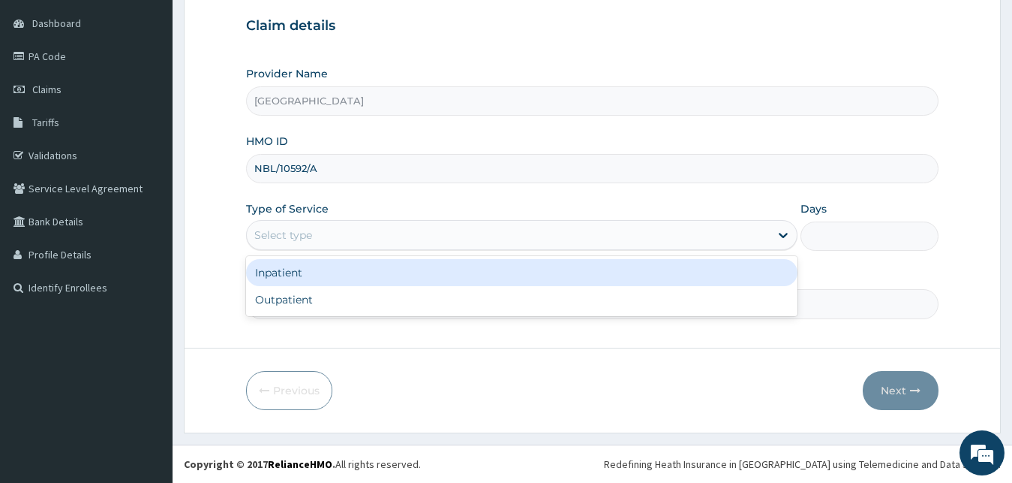
click at [288, 238] on div "Select type" at bounding box center [283, 234] width 58 height 15
click at [287, 262] on div "Inpatient" at bounding box center [522, 272] width 552 height 27
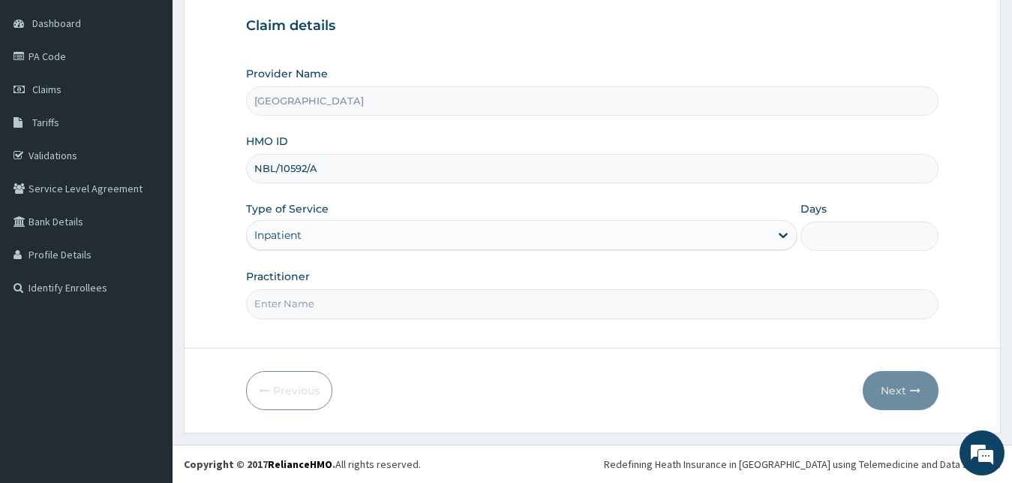
click at [306, 305] on input "Practitioner" at bounding box center [592, 303] width 693 height 29
type input "[PERSON_NAME]"
click at [483, 368] on form "Step 1 of 2 Claim details Provider Name Jericho hospital Ogun HMO ID NBL/10592/…" at bounding box center [592, 185] width 817 height 493
click at [827, 236] on input "Days" at bounding box center [870, 235] width 138 height 29
type input "1"
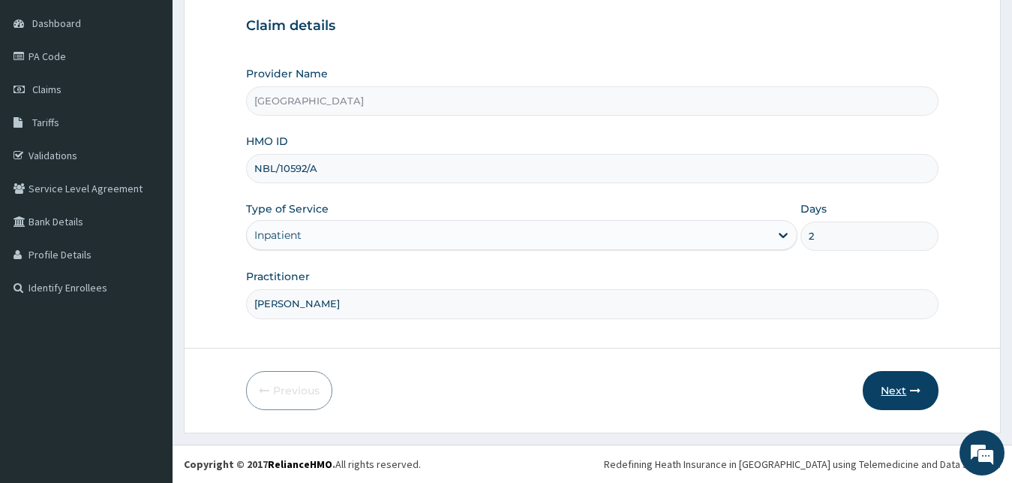
type input "2"
click at [899, 391] on button "Next" at bounding box center [901, 390] width 76 height 39
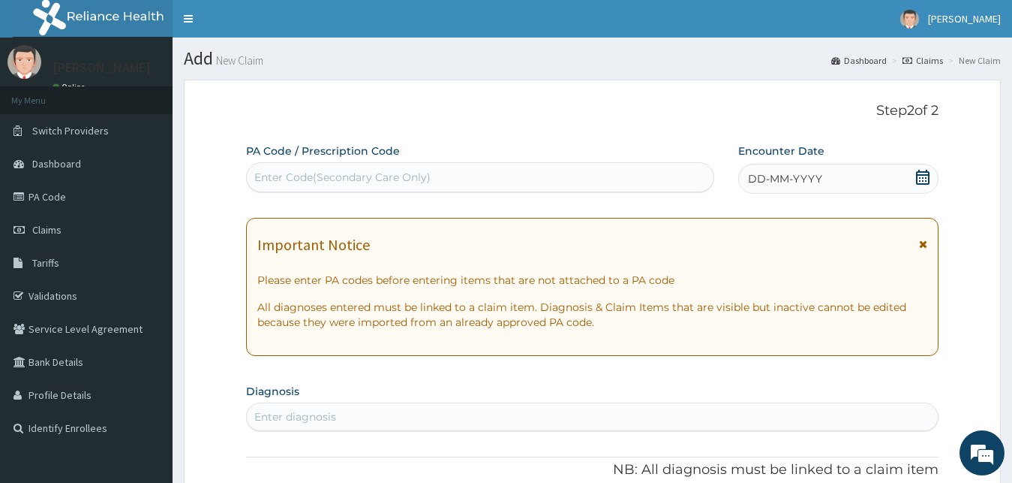
click at [585, 184] on div "Enter Code(Secondary Care Only)" at bounding box center [480, 177] width 467 height 24
click at [924, 179] on icon at bounding box center [923, 177] width 14 height 15
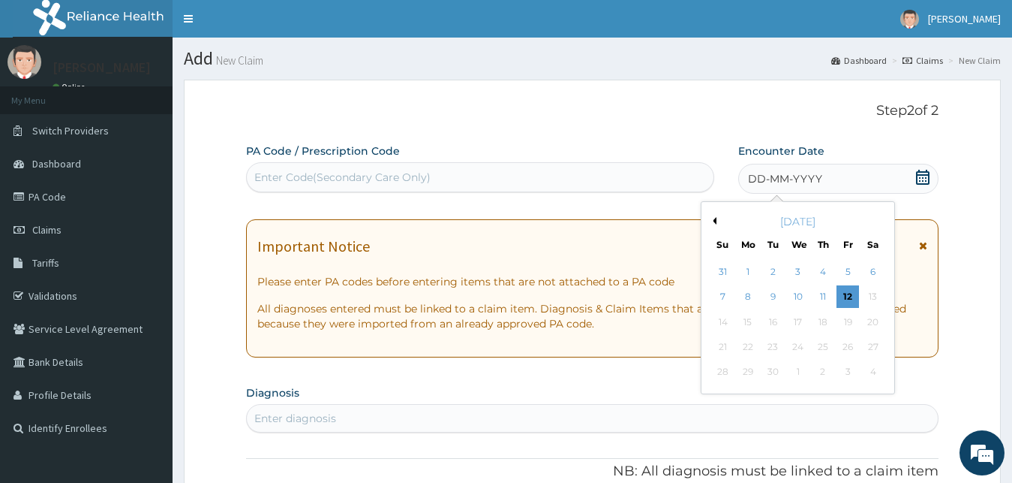
click at [712, 220] on button "Previous Month" at bounding box center [713, 221] width 8 height 8
click at [874, 324] on div "16" at bounding box center [873, 322] width 23 height 23
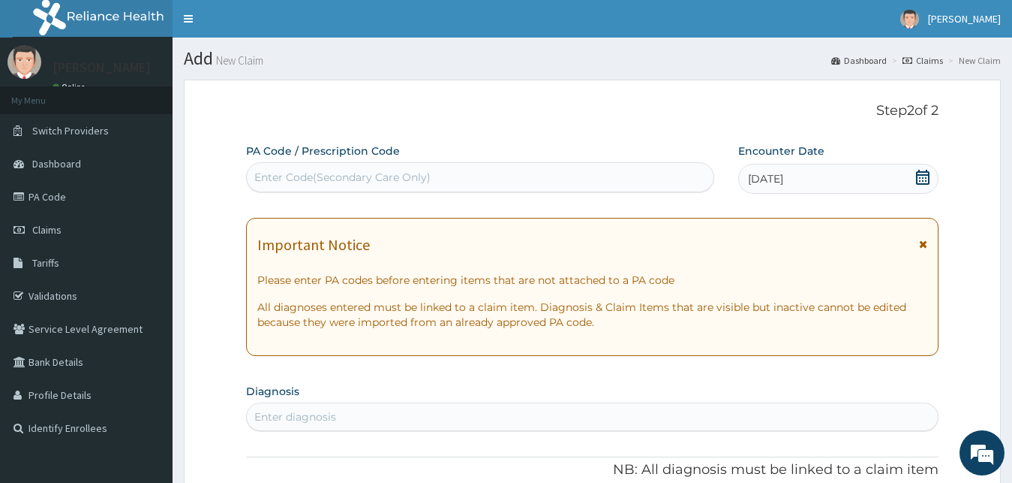
click at [448, 178] on div "Enter Code(Secondary Care Only)" at bounding box center [480, 177] width 467 height 24
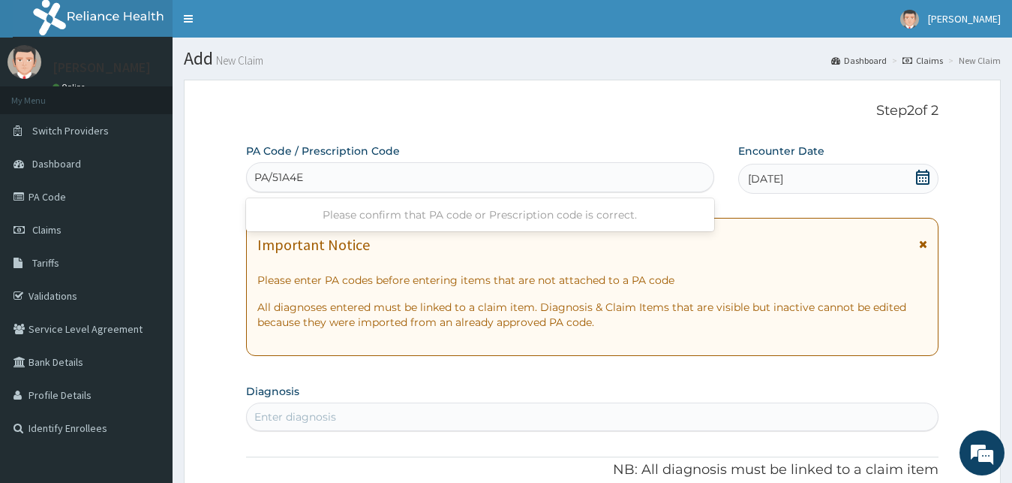
type input "PA/51A4EF"
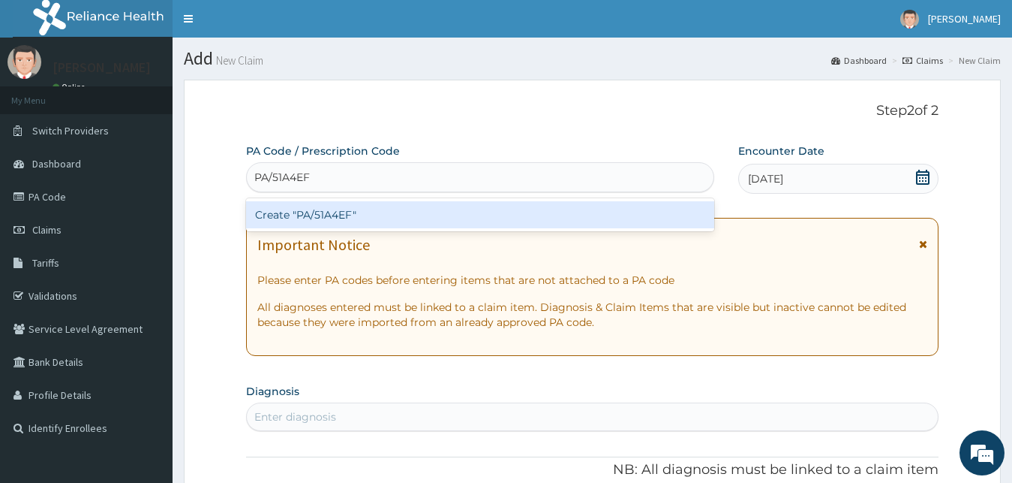
click at [467, 210] on div "Create "PA/51A4EF"" at bounding box center [480, 214] width 468 height 27
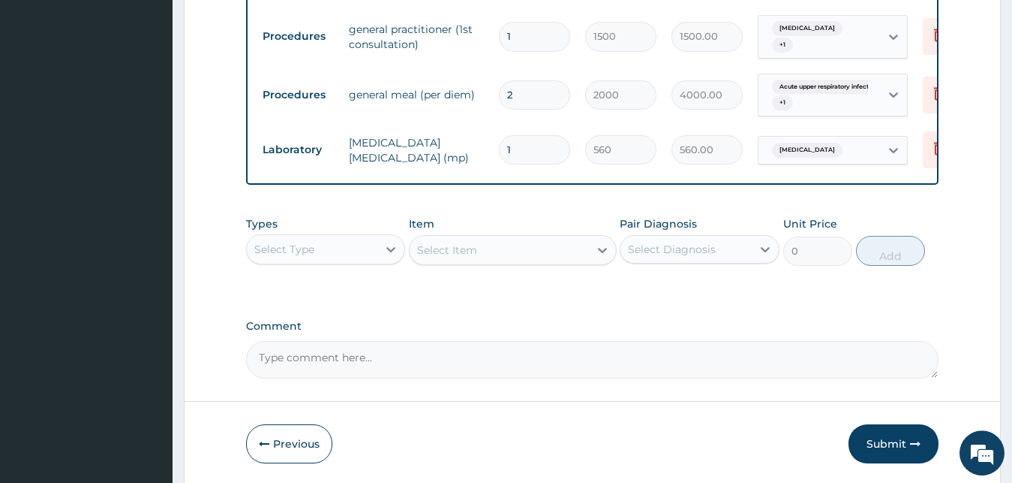
scroll to position [1087, 0]
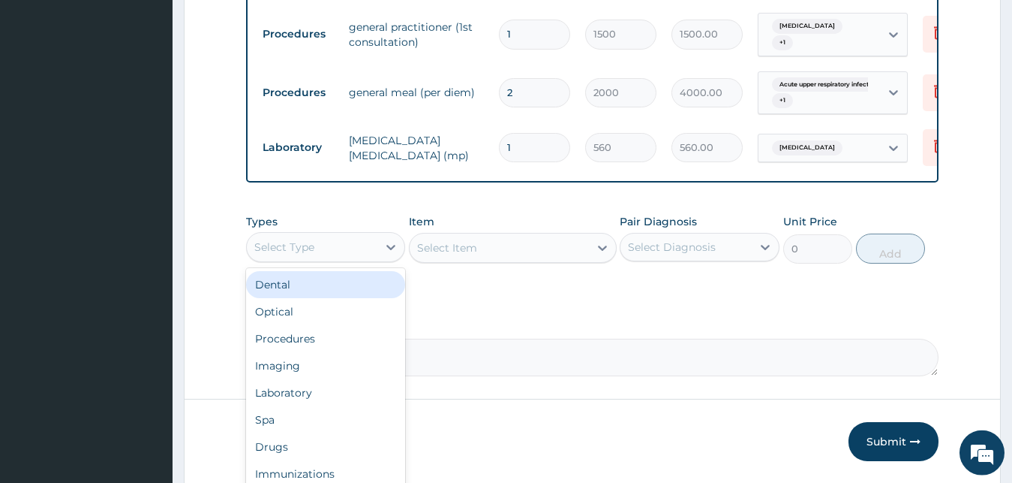
click at [353, 253] on div "Select Type" at bounding box center [312, 247] width 131 height 24
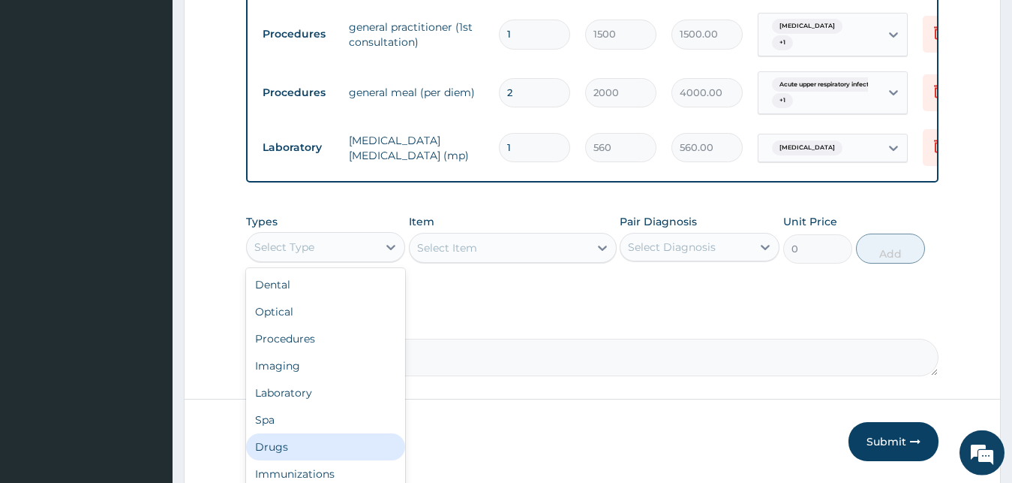
click at [295, 437] on div "Drugs" at bounding box center [326, 446] width 160 height 27
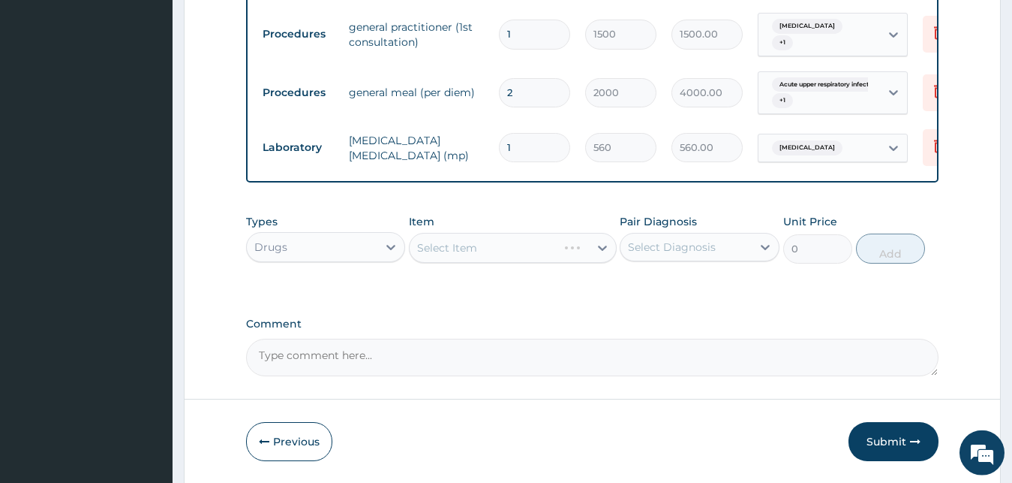
click at [469, 241] on div "Select Item" at bounding box center [513, 248] width 208 height 30
click at [449, 245] on div "Select Item" at bounding box center [447, 247] width 60 height 15
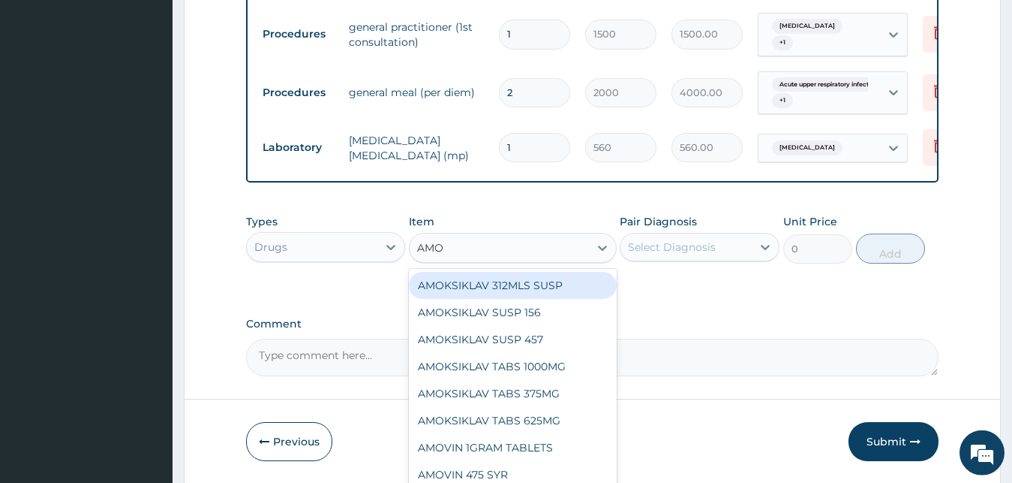
type input "AMOX"
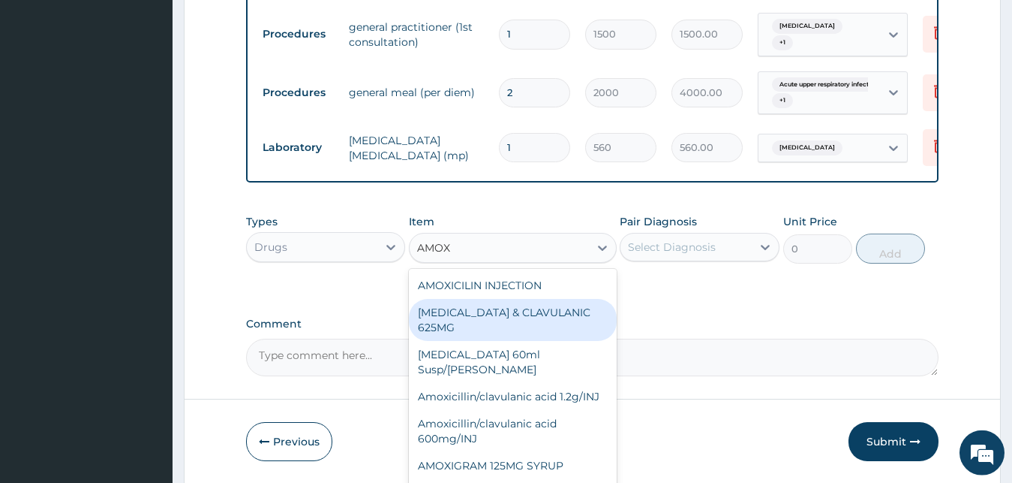
click at [453, 313] on div "AMOXICILLIN & CLAVULANIC 625MG" at bounding box center [513, 320] width 208 height 42
type input "105"
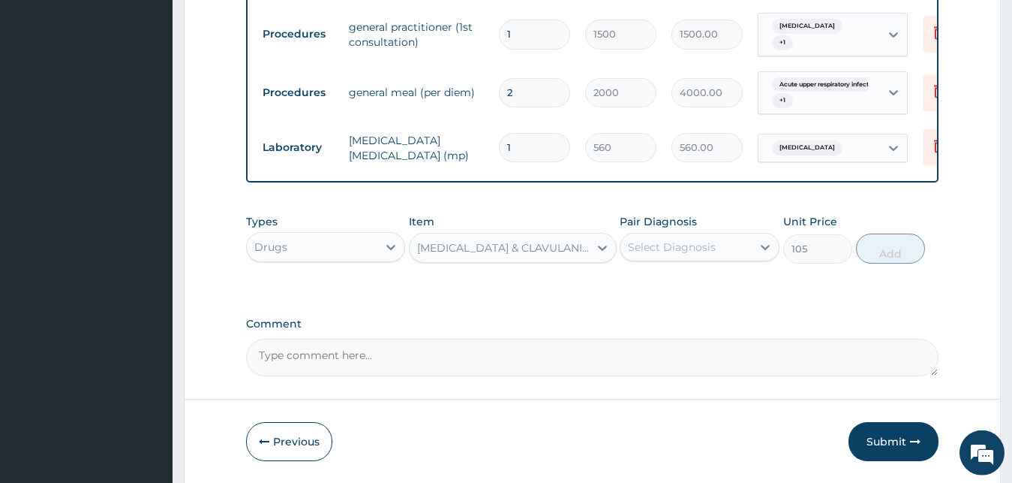
click at [699, 242] on div "Select Diagnosis" at bounding box center [672, 246] width 88 height 15
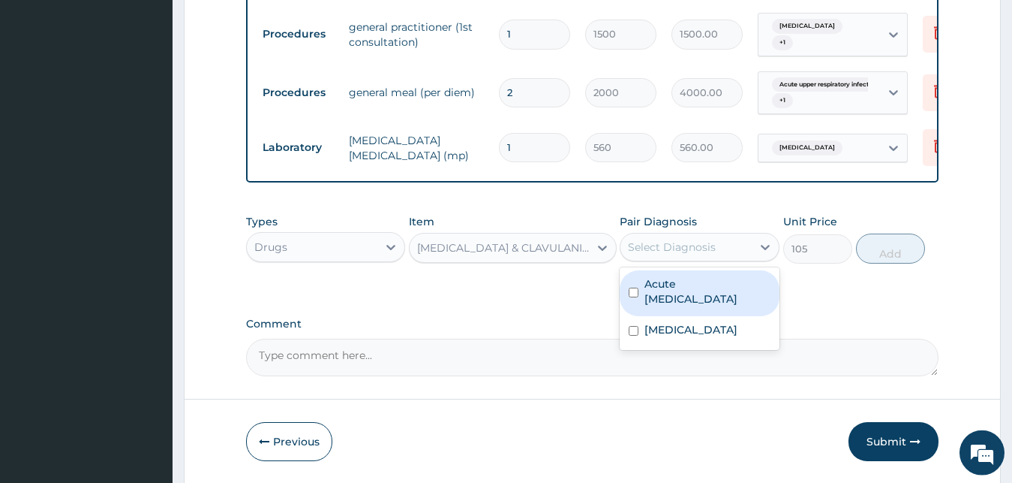
click at [675, 289] on label "Acute upper respiratory infection" at bounding box center [708, 291] width 126 height 30
checkbox input "true"
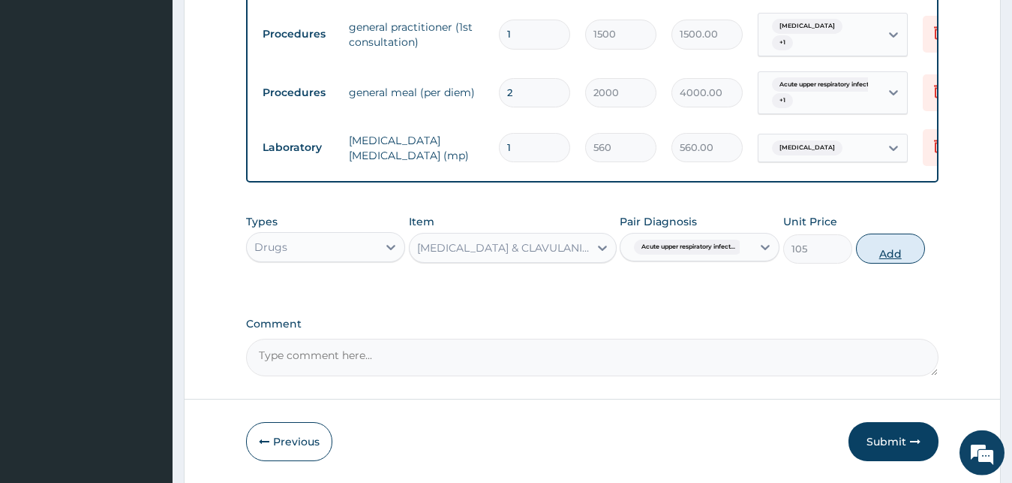
click at [910, 242] on button "Add" at bounding box center [890, 248] width 69 height 30
type input "0"
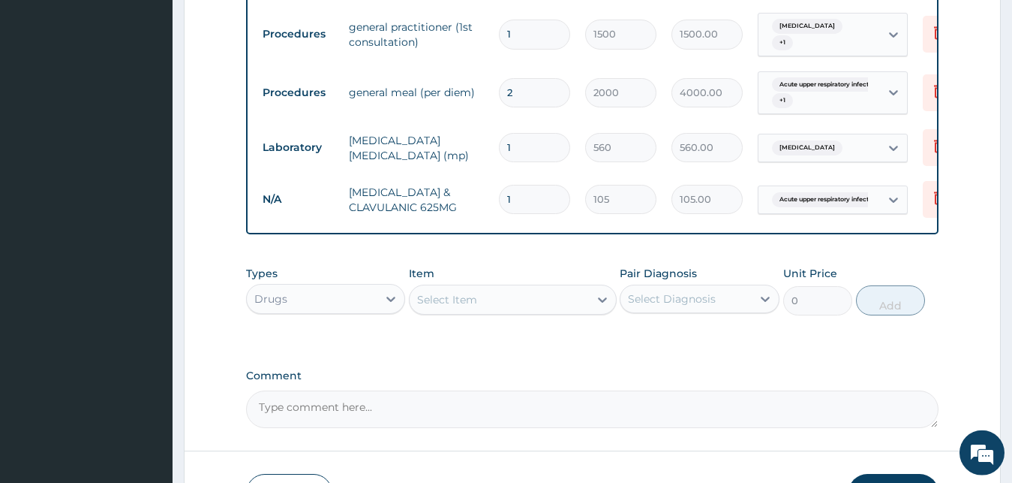
type input "14"
type input "1470.00"
type input "14"
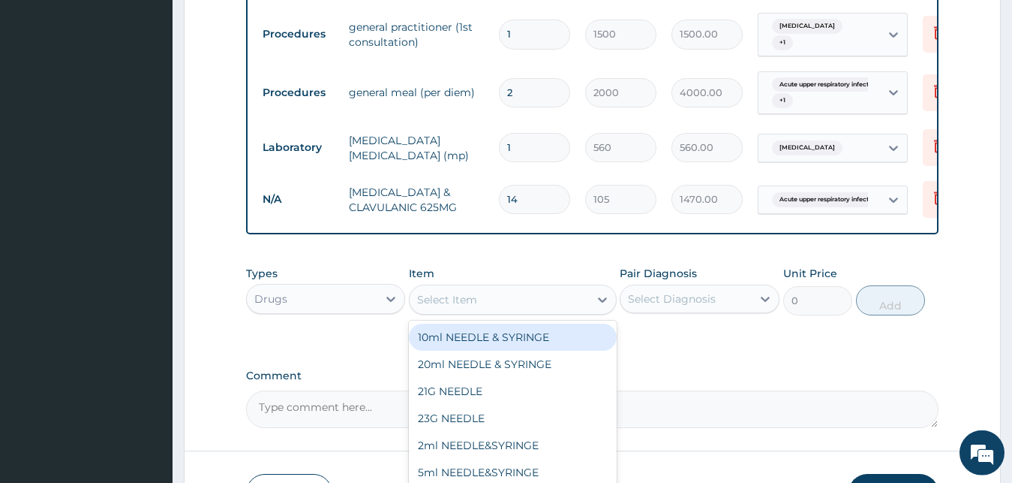
click at [464, 297] on div "Select Item" at bounding box center [447, 299] width 60 height 15
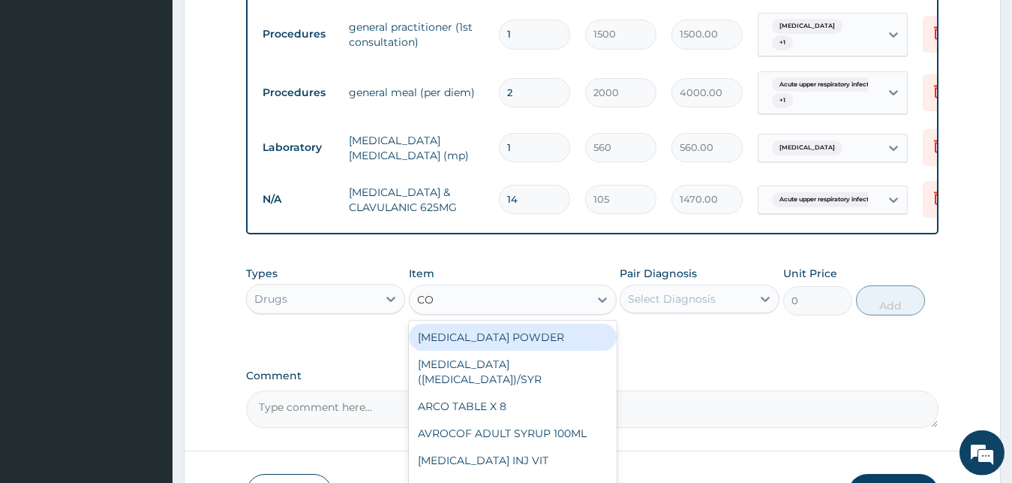
type input "COU"
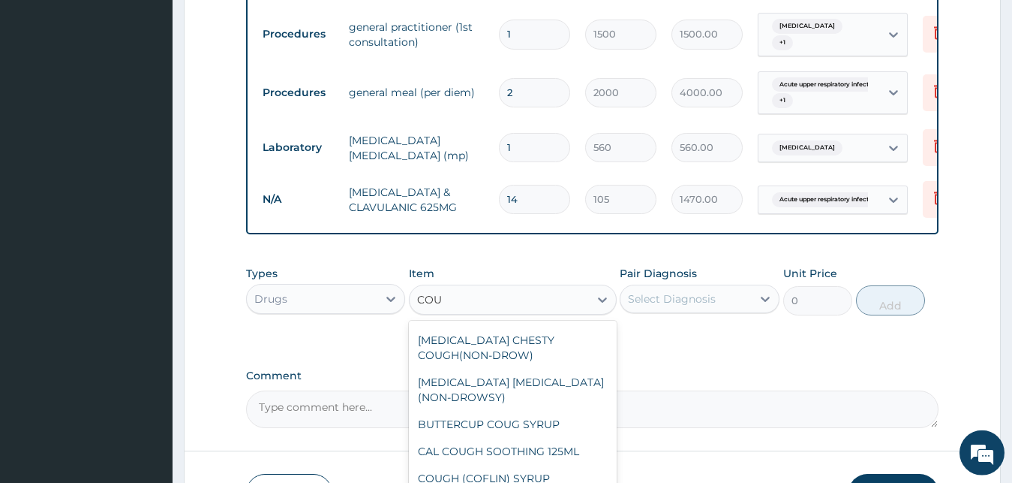
scroll to position [108, 0]
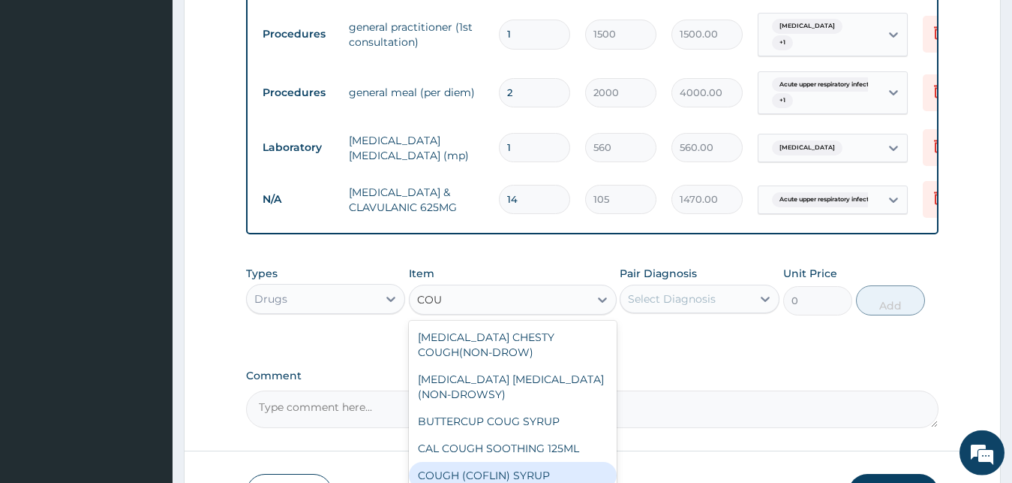
click at [551, 471] on div "COUGH (COFLIN) SYRUP" at bounding box center [513, 475] width 208 height 27
type input "157.5"
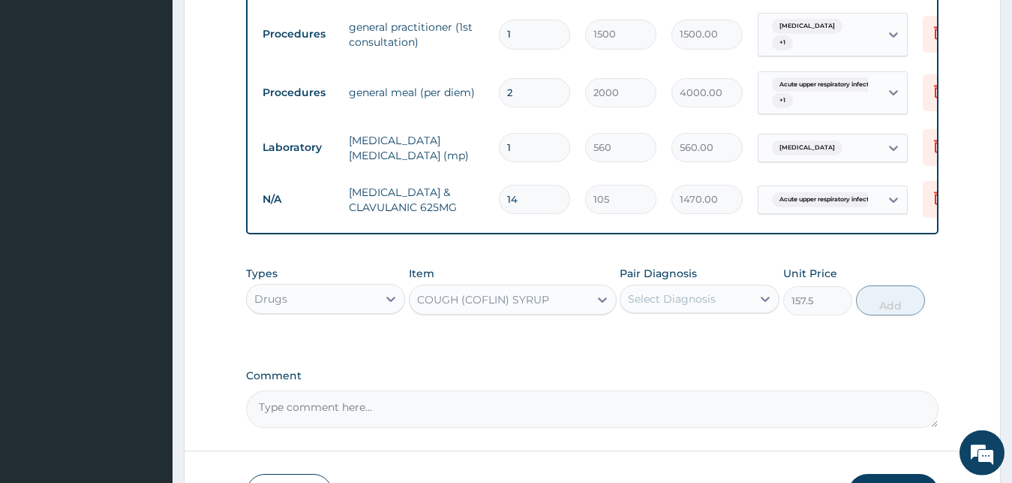
click at [723, 309] on div "Select Diagnosis" at bounding box center [700, 298] width 160 height 29
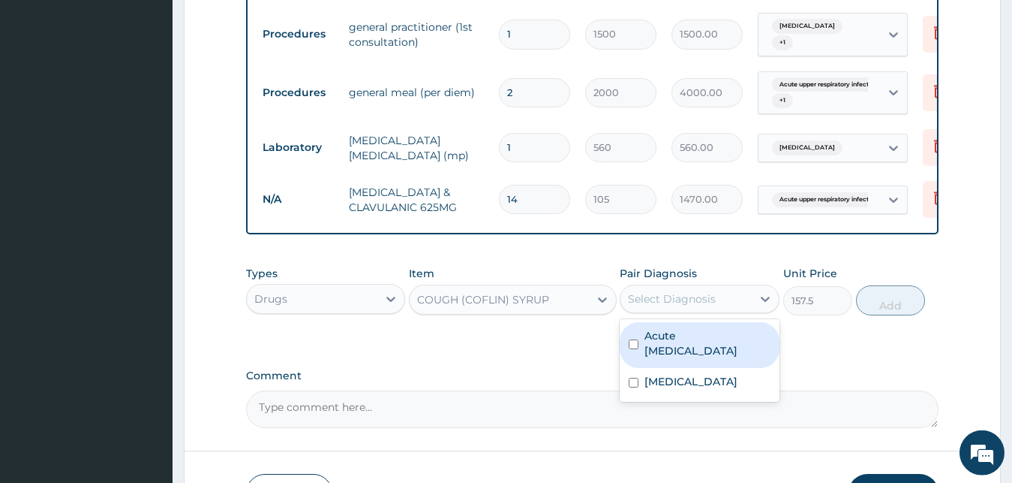
click at [701, 332] on label "Acute upper respiratory infection" at bounding box center [708, 343] width 126 height 30
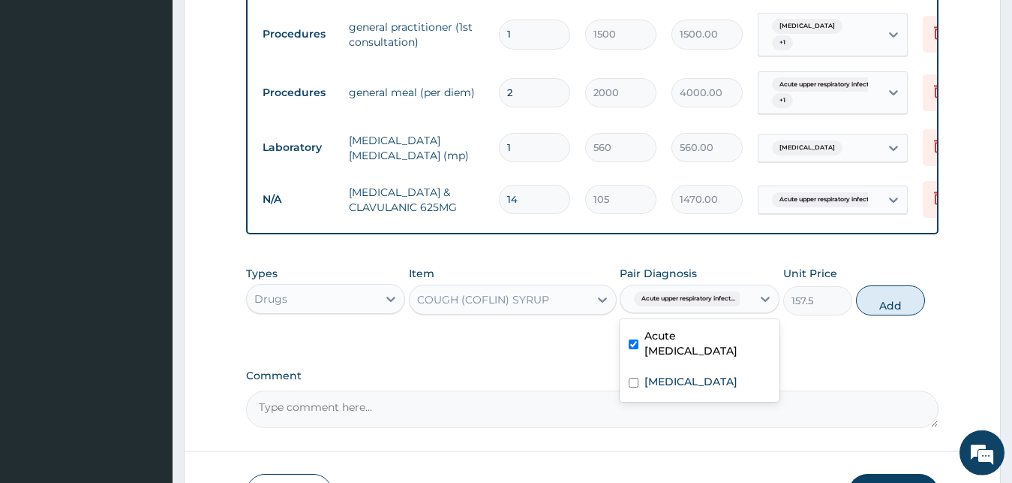
checkbox input "true"
click at [898, 299] on button "Add" at bounding box center [890, 300] width 69 height 30
type input "0"
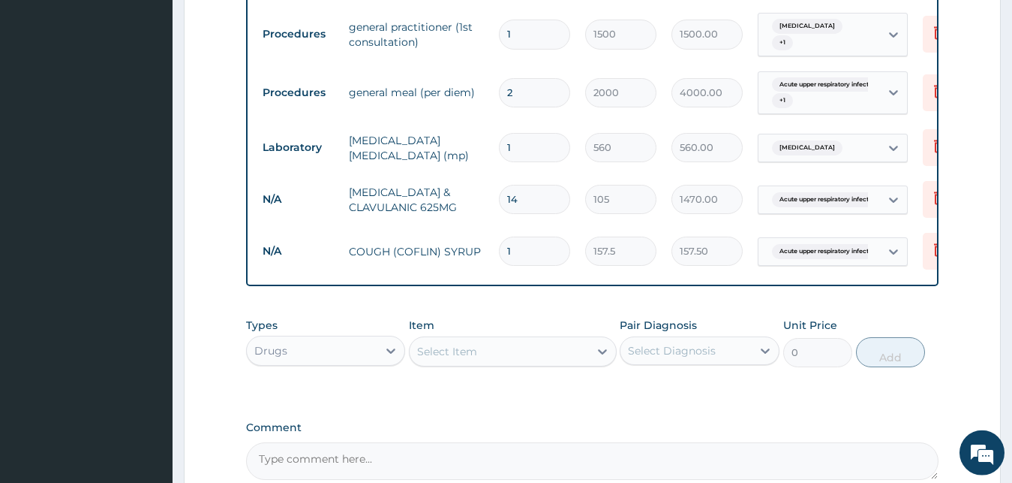
type input "0.00"
type input "2"
type input "315.00"
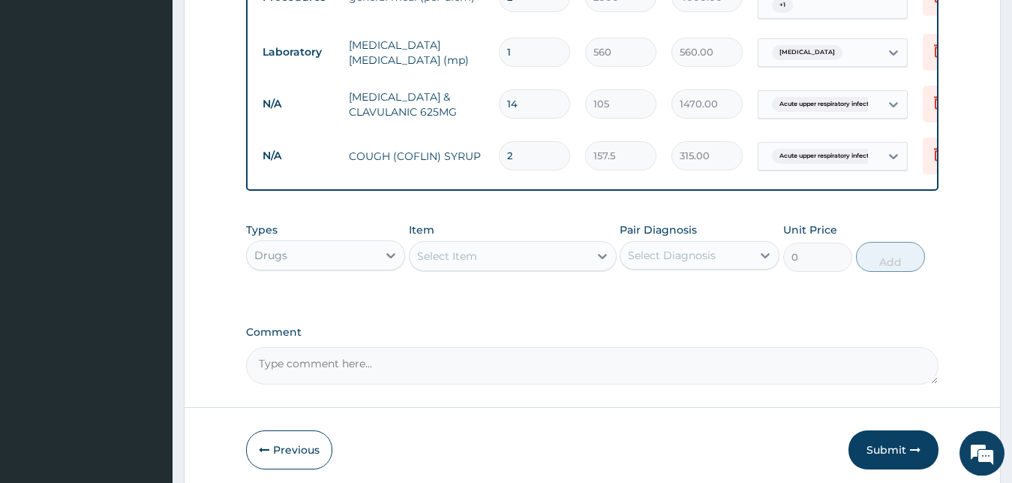
scroll to position [1240, 0]
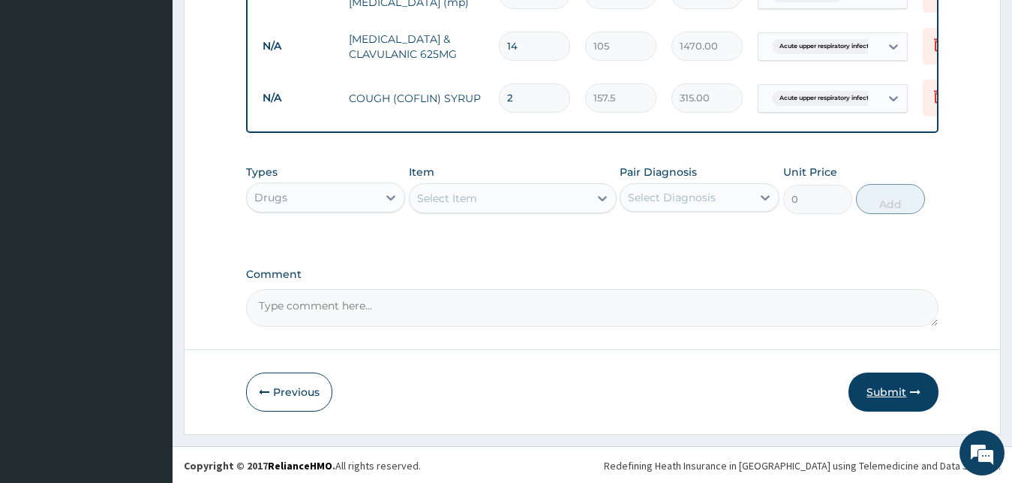
type input "2"
click at [880, 393] on button "Submit" at bounding box center [894, 391] width 90 height 39
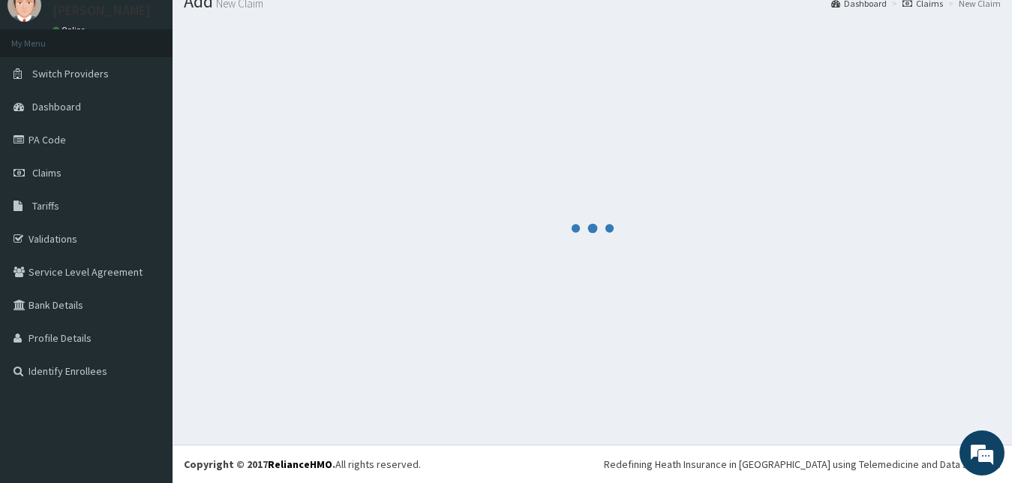
scroll to position [57, 0]
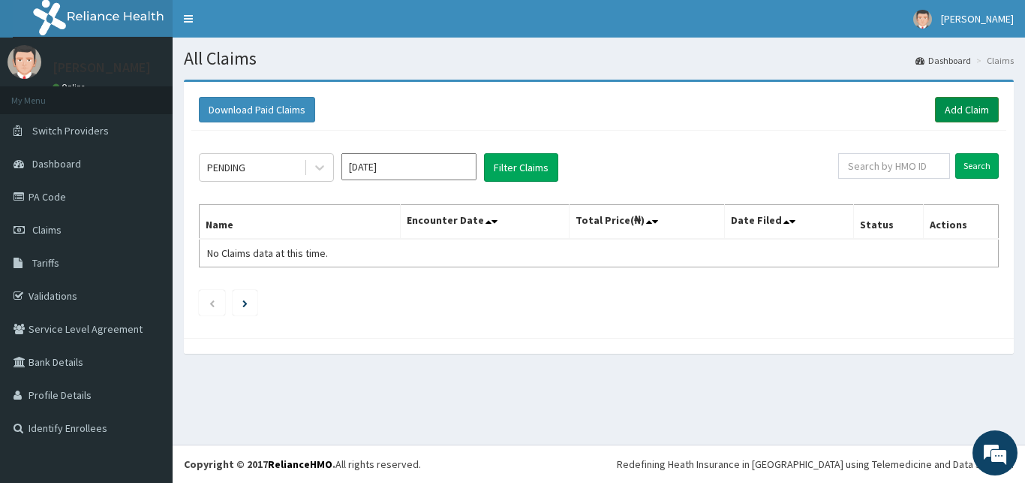
click at [975, 112] on link "Add Claim" at bounding box center [967, 110] width 64 height 26
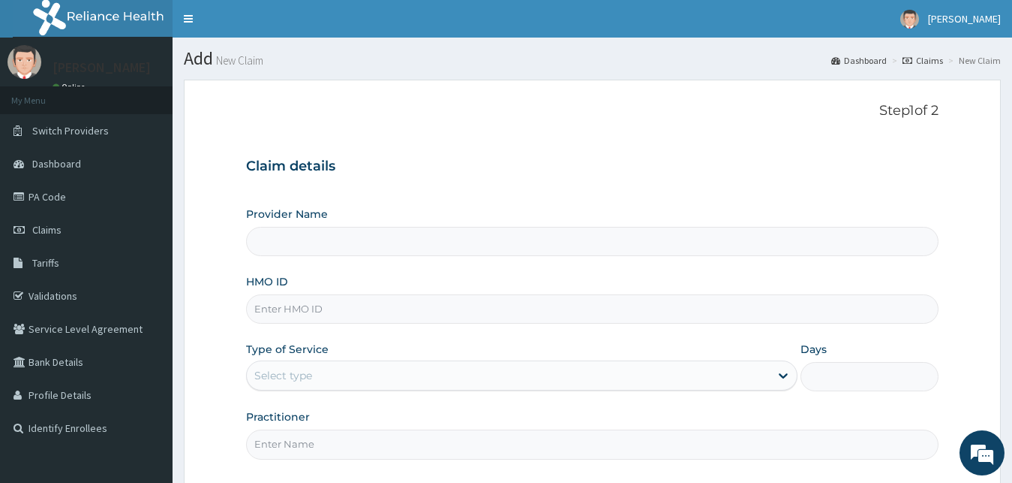
type input "[GEOGRAPHIC_DATA]"
click at [372, 308] on input "HMO ID" at bounding box center [592, 308] width 693 height 29
type input "PFO/00609/A"
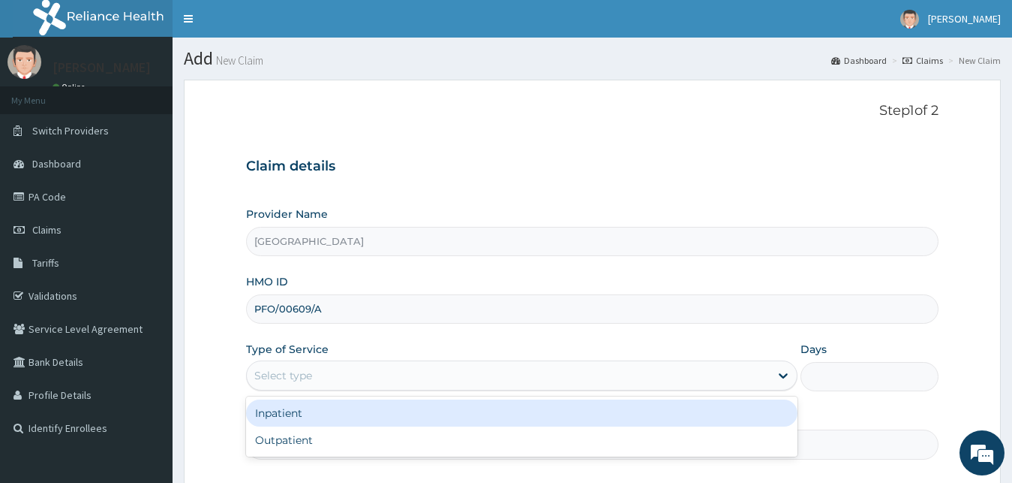
click at [371, 377] on div "Select type" at bounding box center [509, 375] width 524 height 24
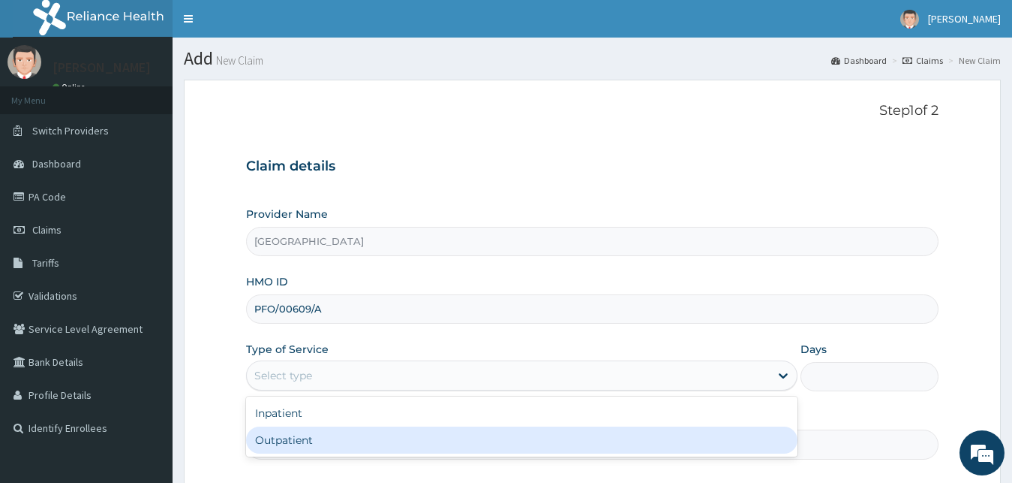
click at [308, 438] on div "Outpatient" at bounding box center [522, 439] width 552 height 27
type input "1"
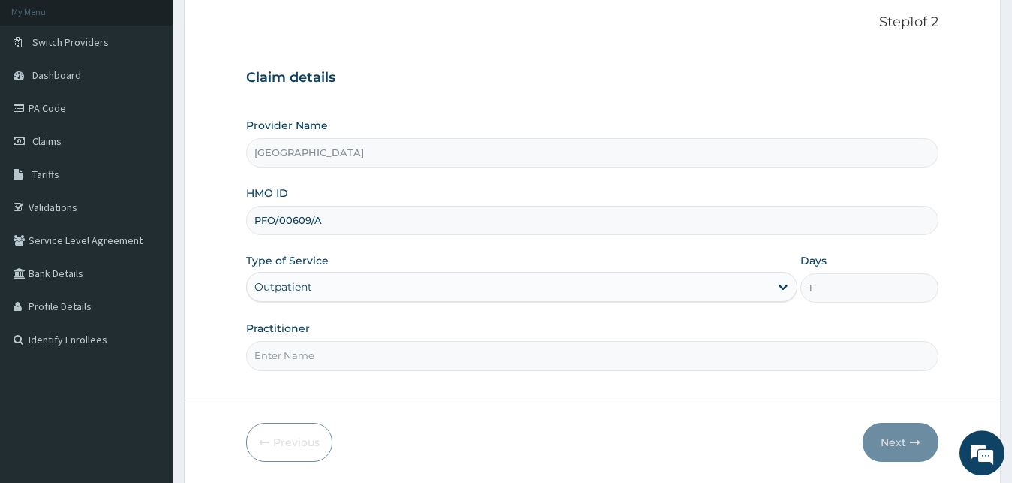
scroll to position [140, 0]
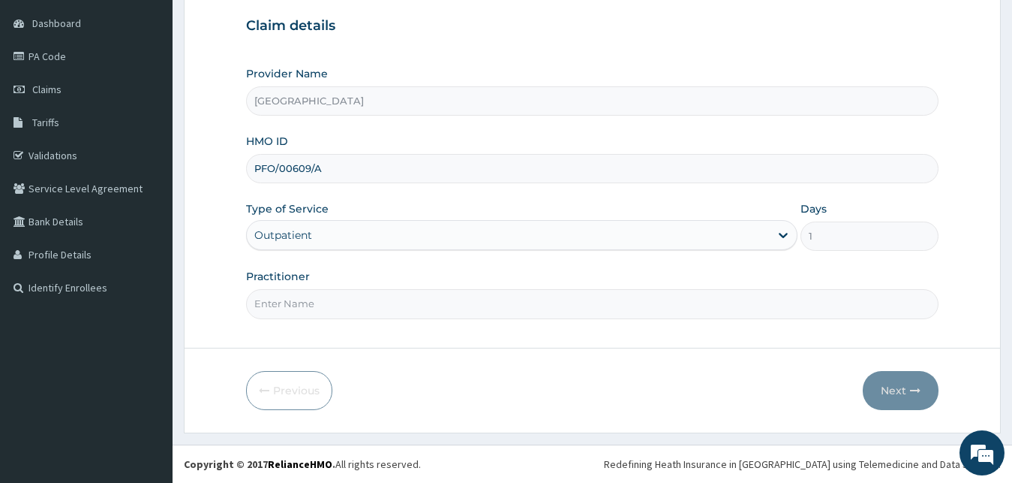
click at [427, 300] on input "Practitioner" at bounding box center [592, 303] width 693 height 29
type input "[PERSON_NAME]"
click at [895, 395] on button "Next" at bounding box center [901, 390] width 76 height 39
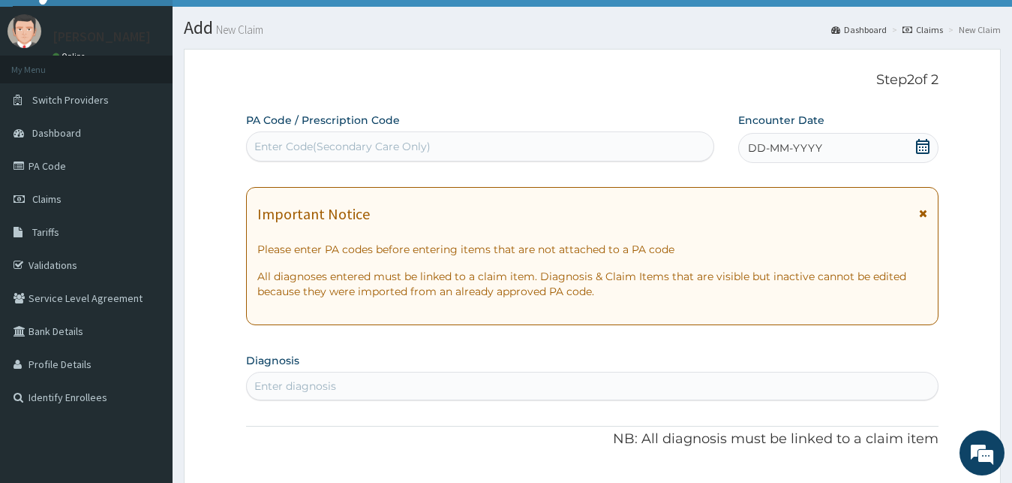
scroll to position [0, 0]
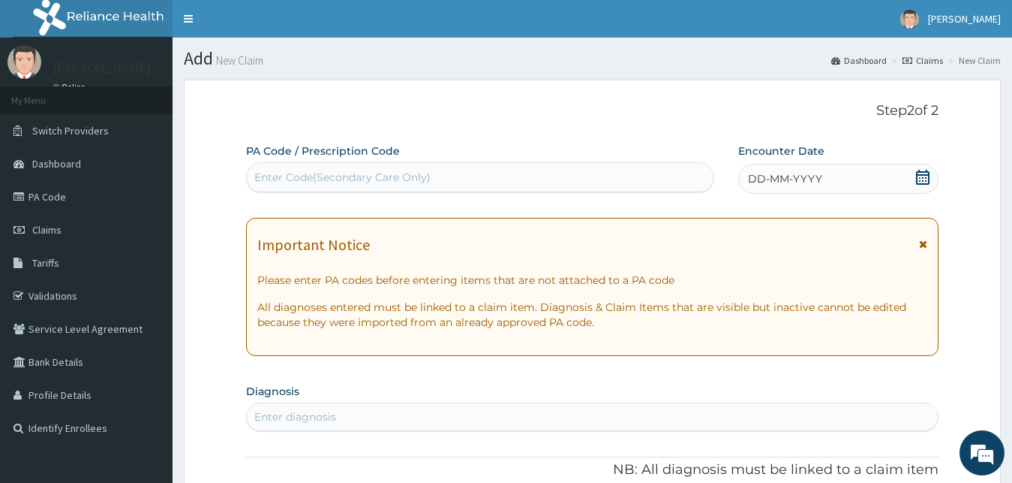
click at [792, 175] on span "DD-MM-YYYY" at bounding box center [785, 178] width 74 height 15
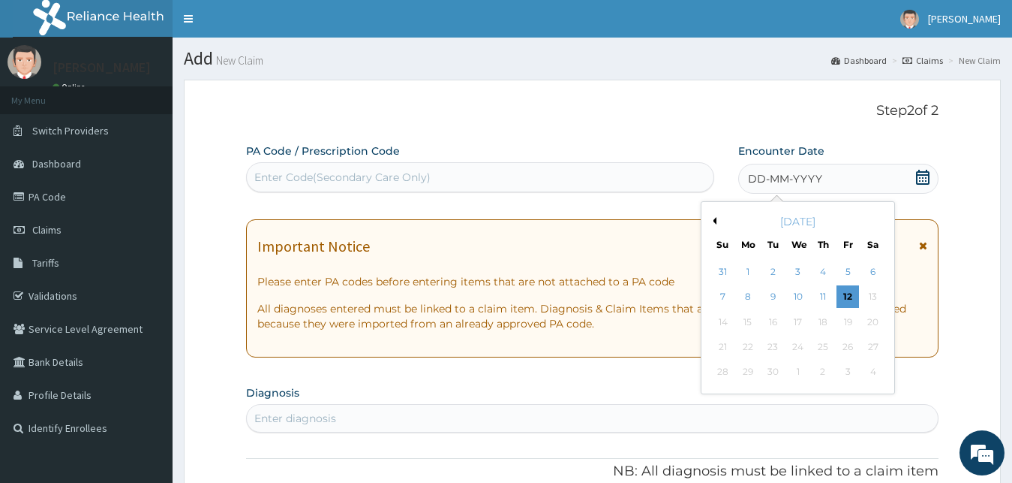
click at [717, 220] on div "[DATE]" at bounding box center [798, 221] width 181 height 15
click at [711, 221] on button "Previous Month" at bounding box center [713, 221] width 8 height 8
click at [773, 345] on div "19" at bounding box center [773, 346] width 23 height 23
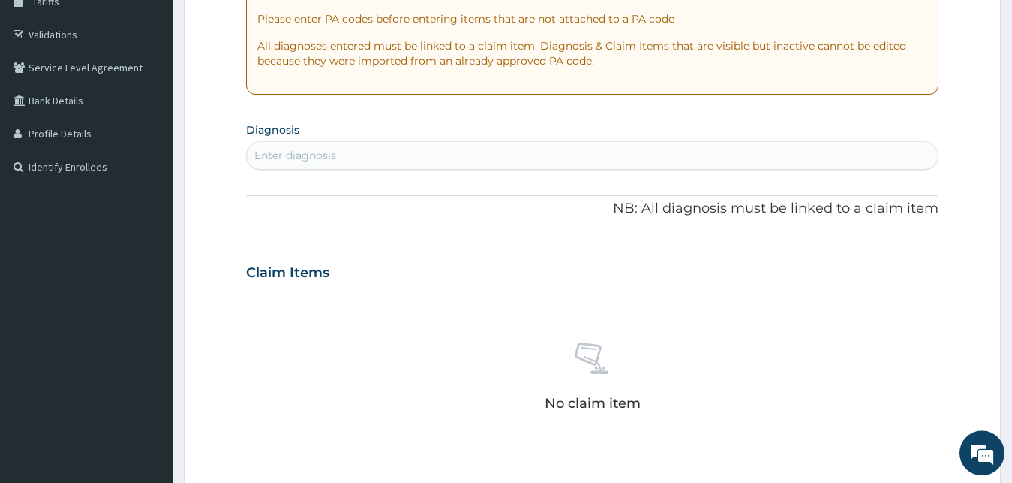
scroll to position [287, 0]
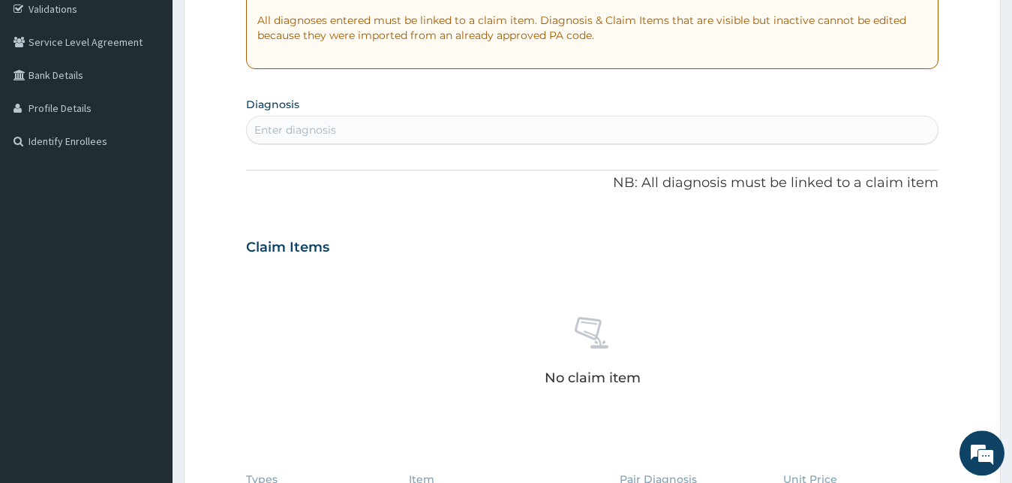
click at [423, 132] on div "Enter diagnosis" at bounding box center [593, 130] width 692 height 24
